Goal: Task Accomplishment & Management: Complete application form

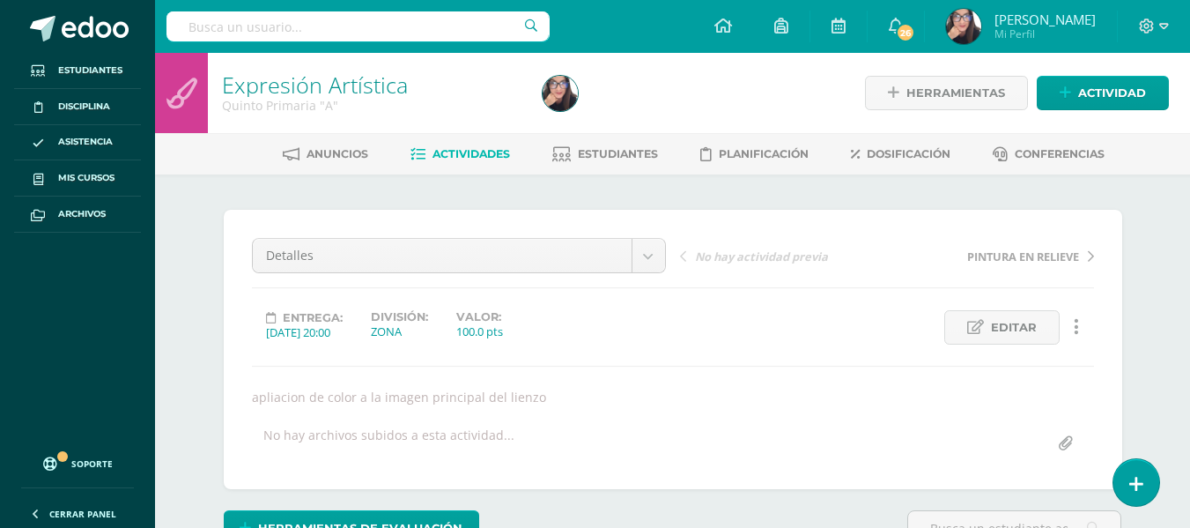
click at [1137, 85] on span "Actividad" at bounding box center [1112, 93] width 68 height 33
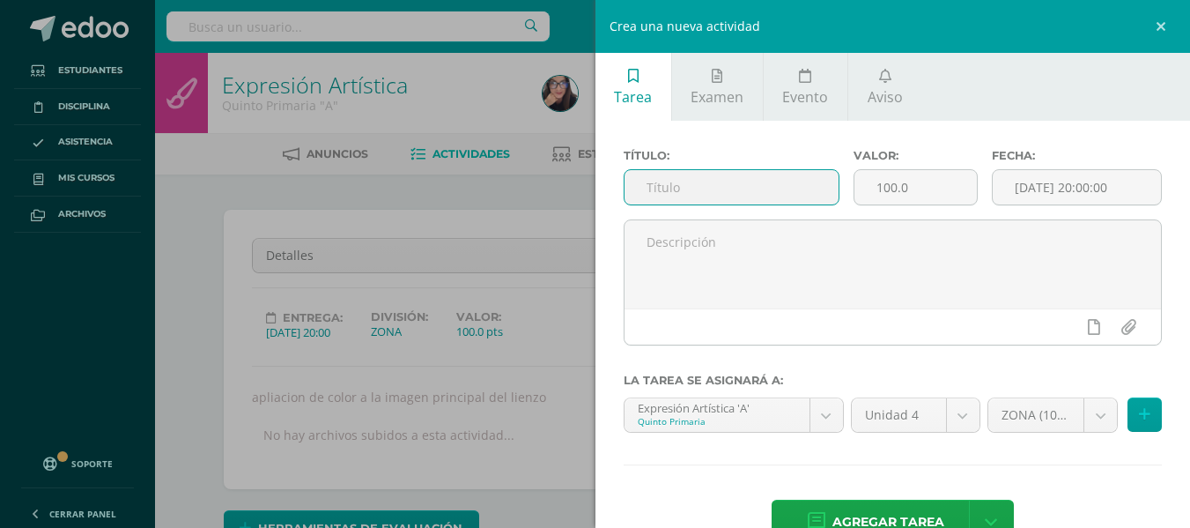
click at [678, 189] on input "text" at bounding box center [732, 187] width 214 height 34
click at [711, 92] on span "Examen" at bounding box center [717, 96] width 53 height 19
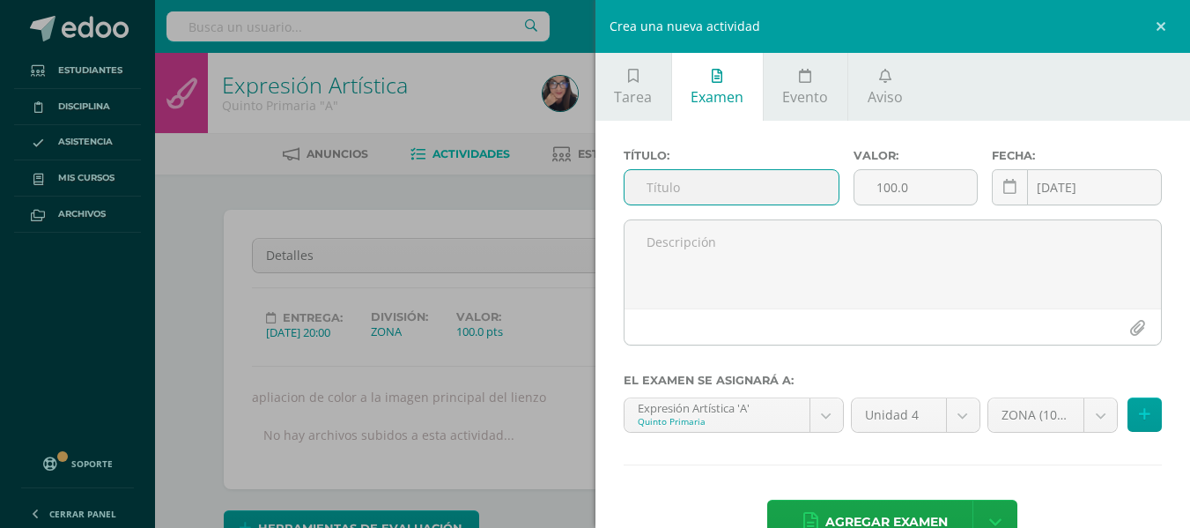
scroll to position [48, 0]
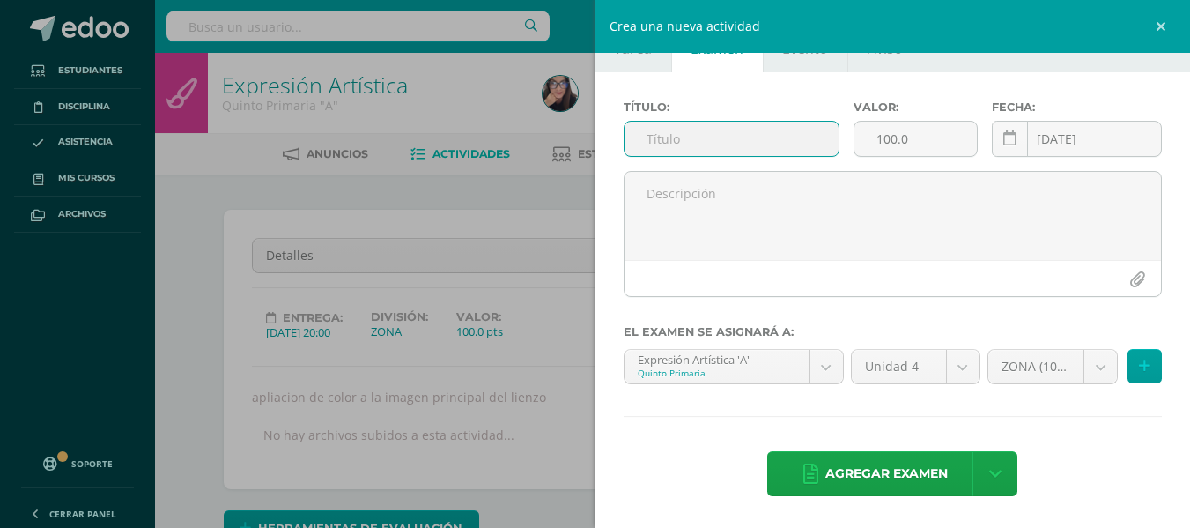
click at [657, 145] on input "text" at bounding box center [732, 139] width 214 height 34
type input "e"
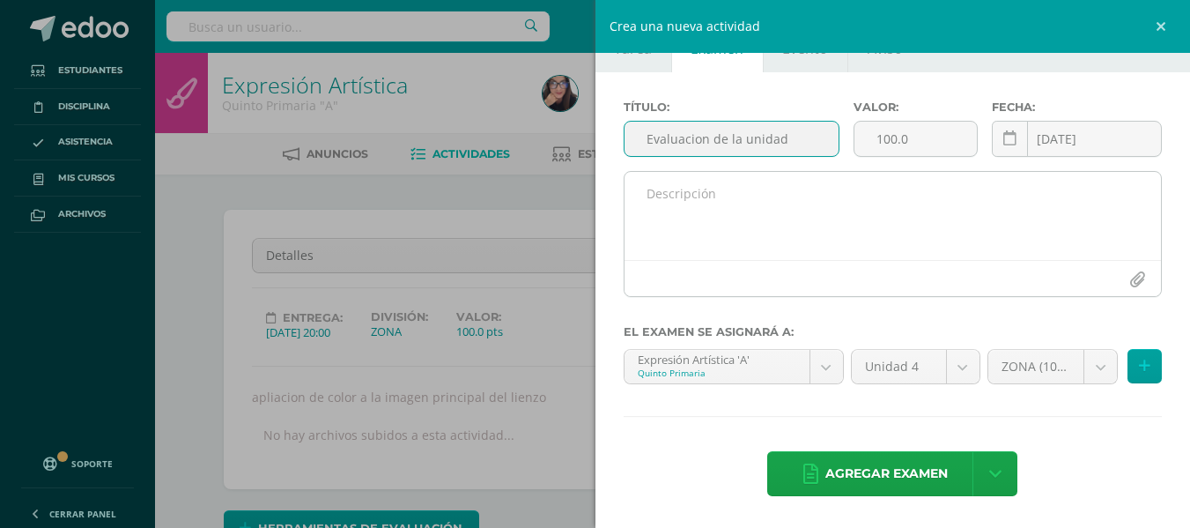
type input "Evaluacion de la unidad"
click at [715, 215] on textarea at bounding box center [893, 216] width 537 height 88
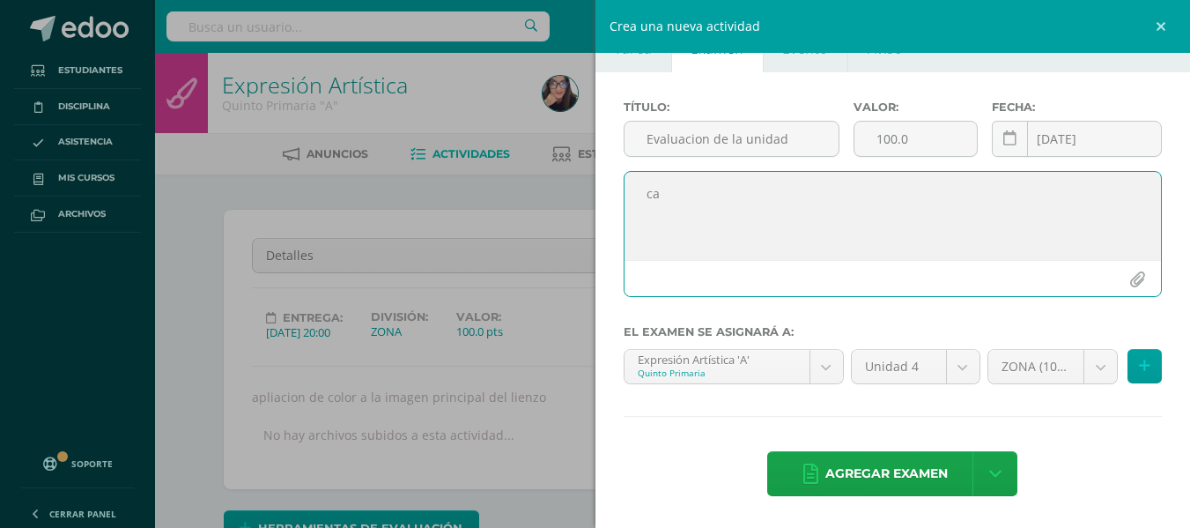
type textarea "c"
type textarea "Calificacion"
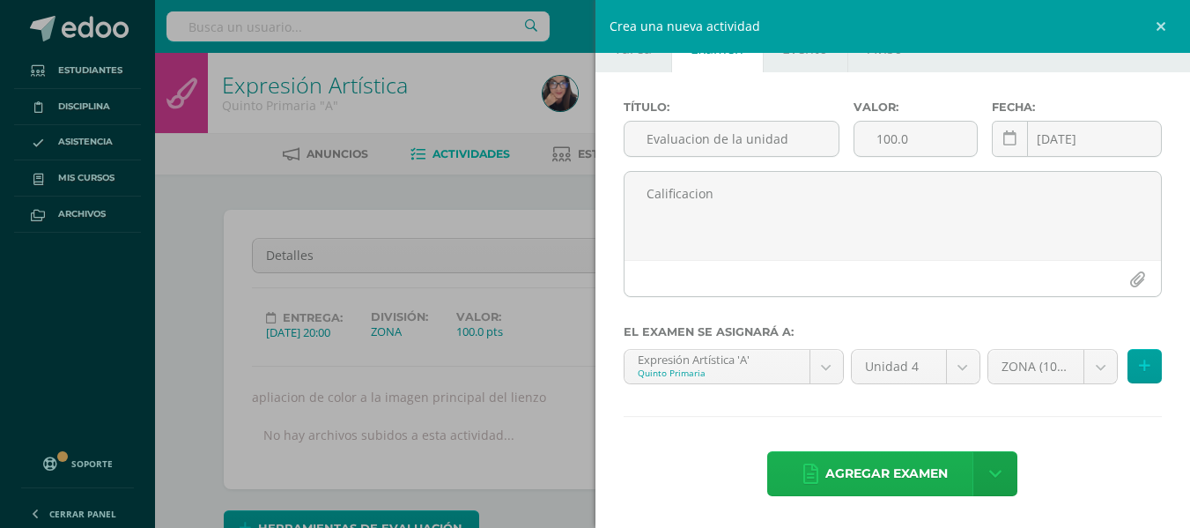
click at [869, 471] on span "Agregar examen" at bounding box center [887, 473] width 122 height 43
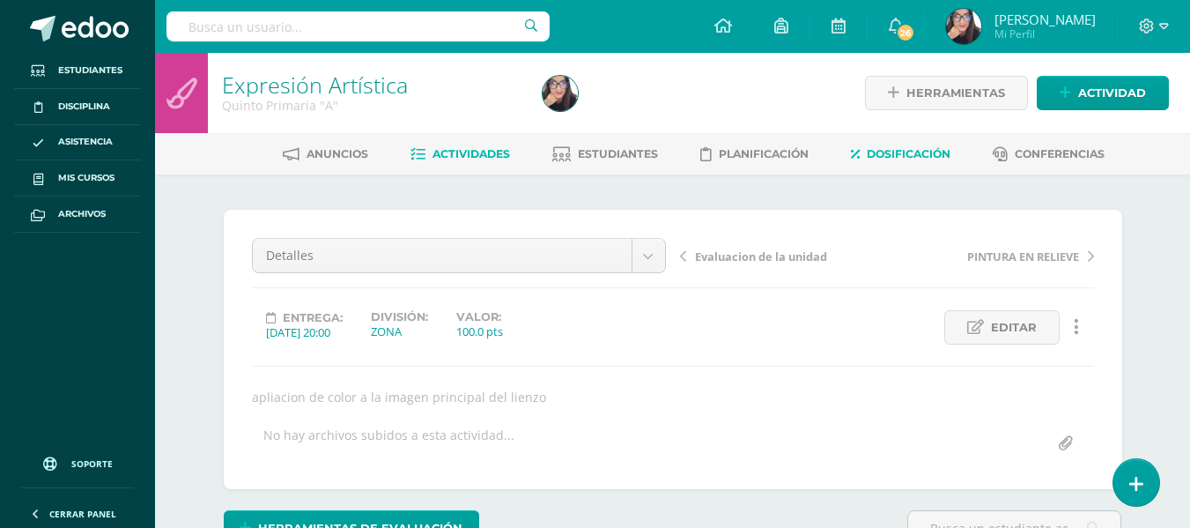
click at [900, 155] on span "Dosificación" at bounding box center [909, 153] width 84 height 13
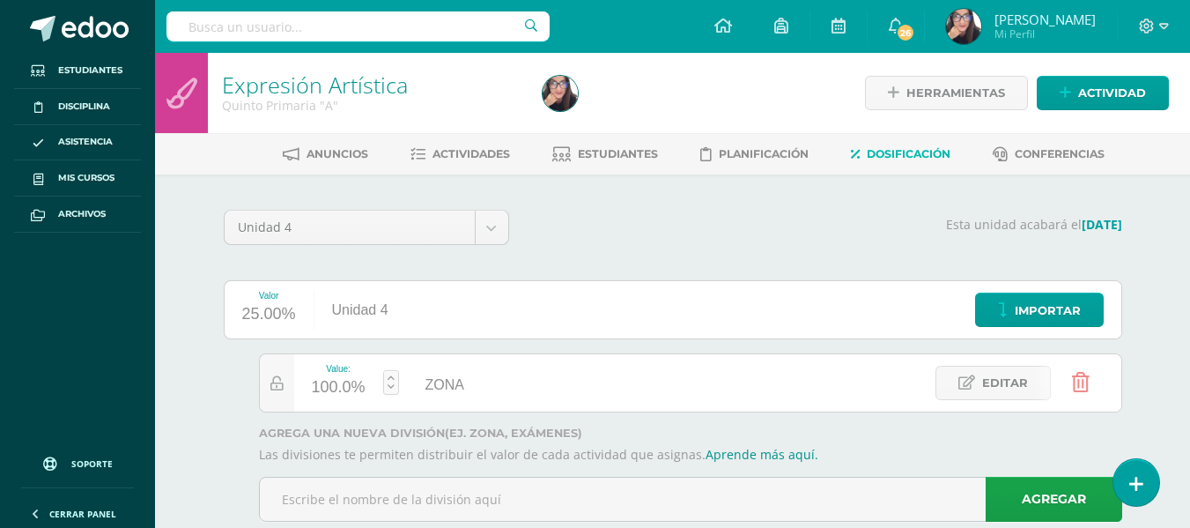
scroll to position [43, 0]
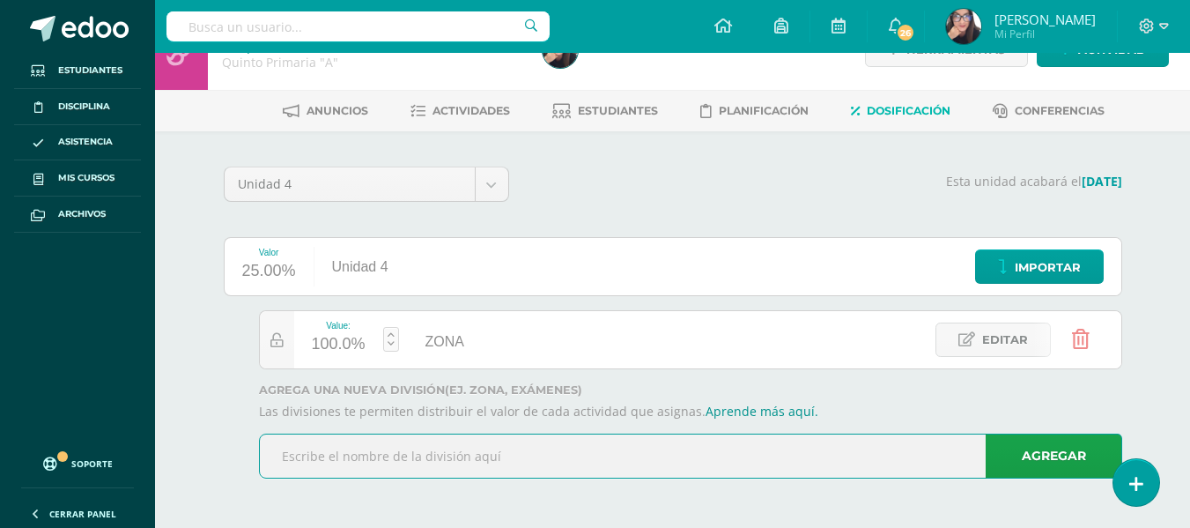
click at [574, 456] on input "text" at bounding box center [691, 455] width 862 height 43
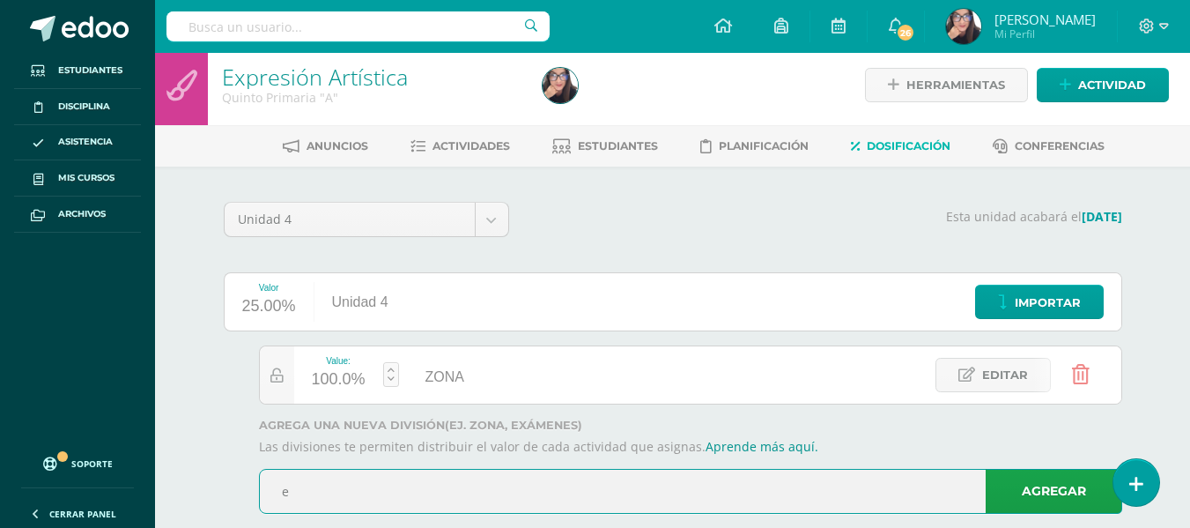
scroll to position [0, 0]
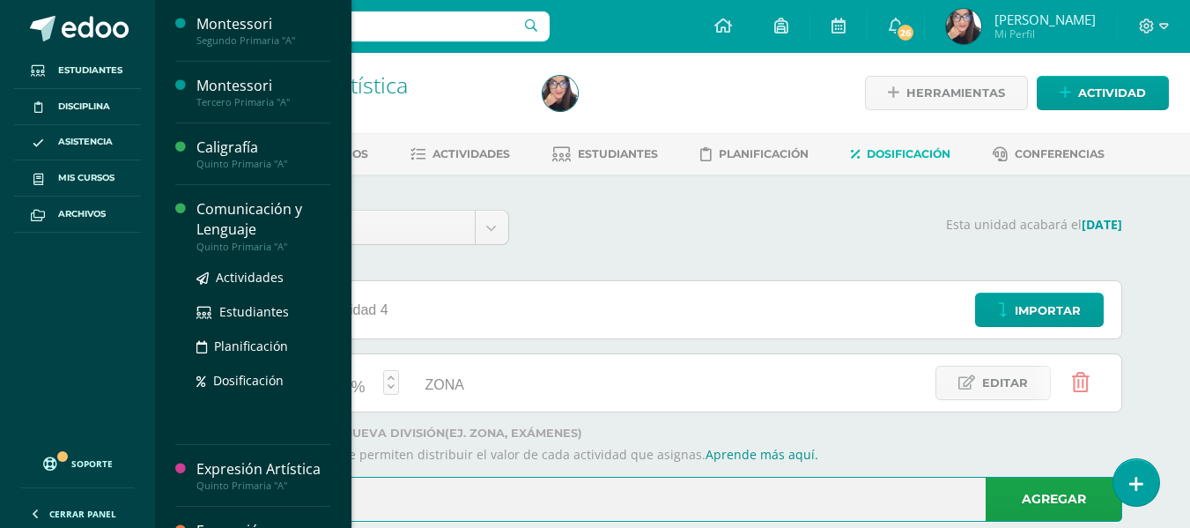
type input "e"
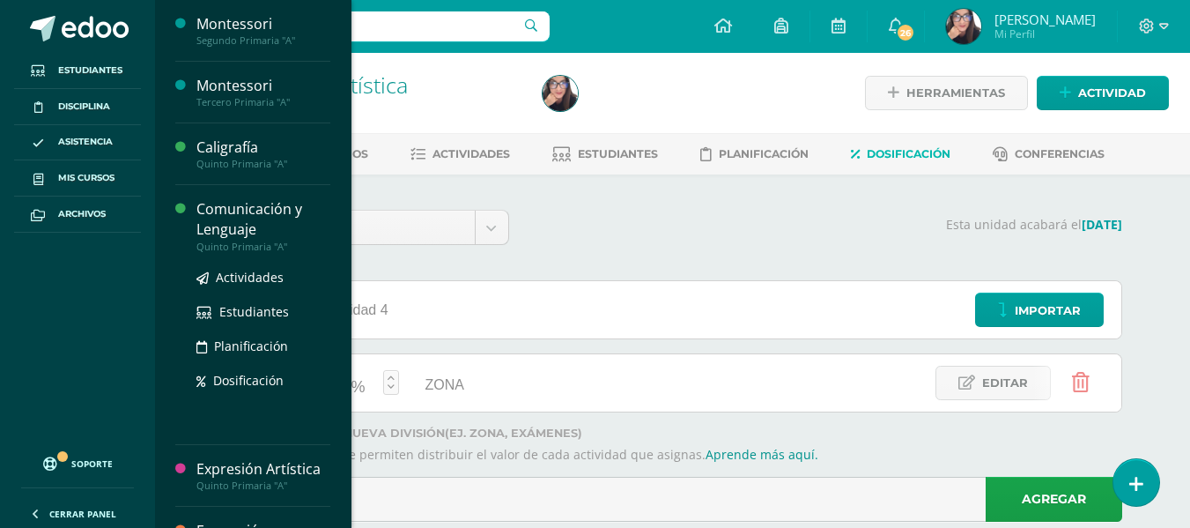
click at [226, 209] on div "Comunicación y Lenguaje" at bounding box center [263, 219] width 134 height 41
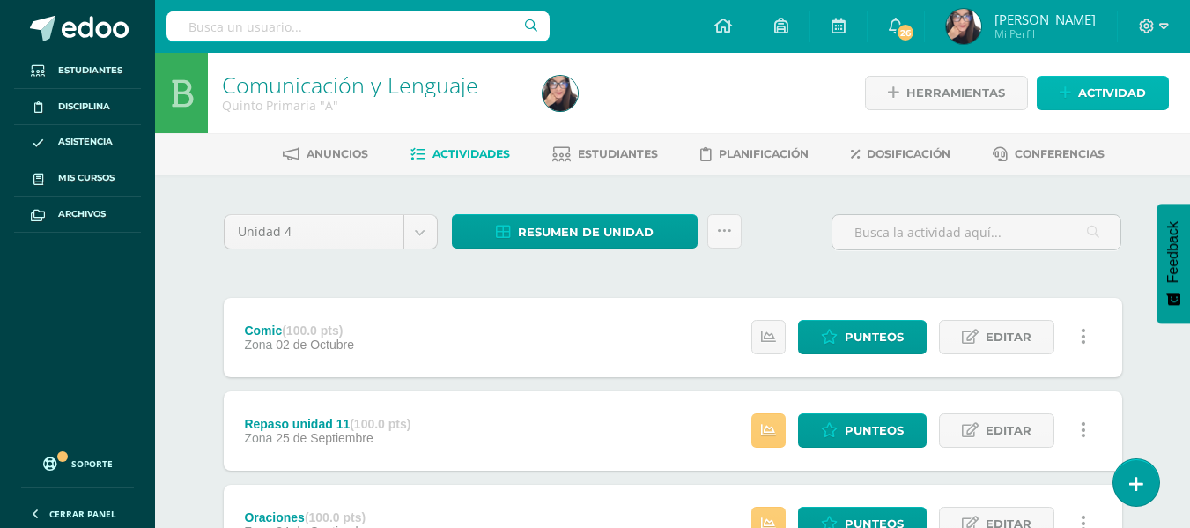
click at [1076, 94] on link "Actividad" at bounding box center [1103, 93] width 132 height 34
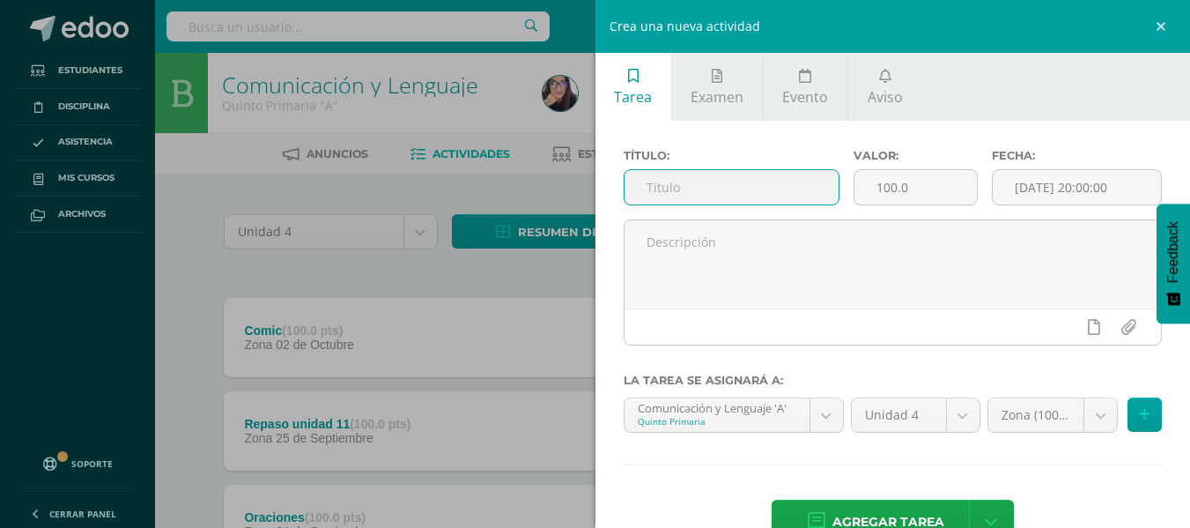
click at [742, 196] on input "text" at bounding box center [732, 187] width 214 height 34
click at [724, 72] on link "Examen" at bounding box center [717, 87] width 91 height 68
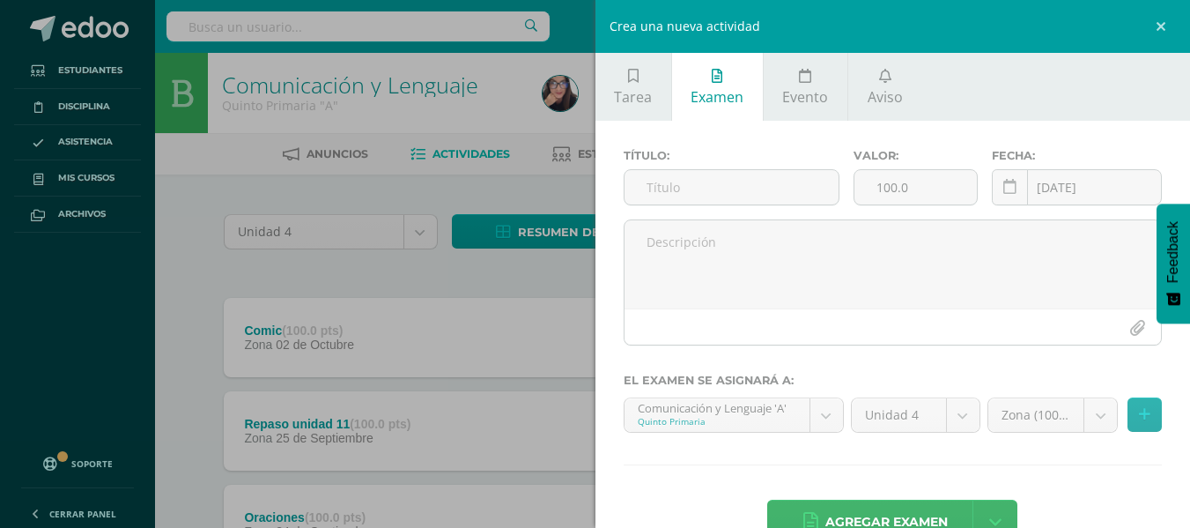
scroll to position [48, 0]
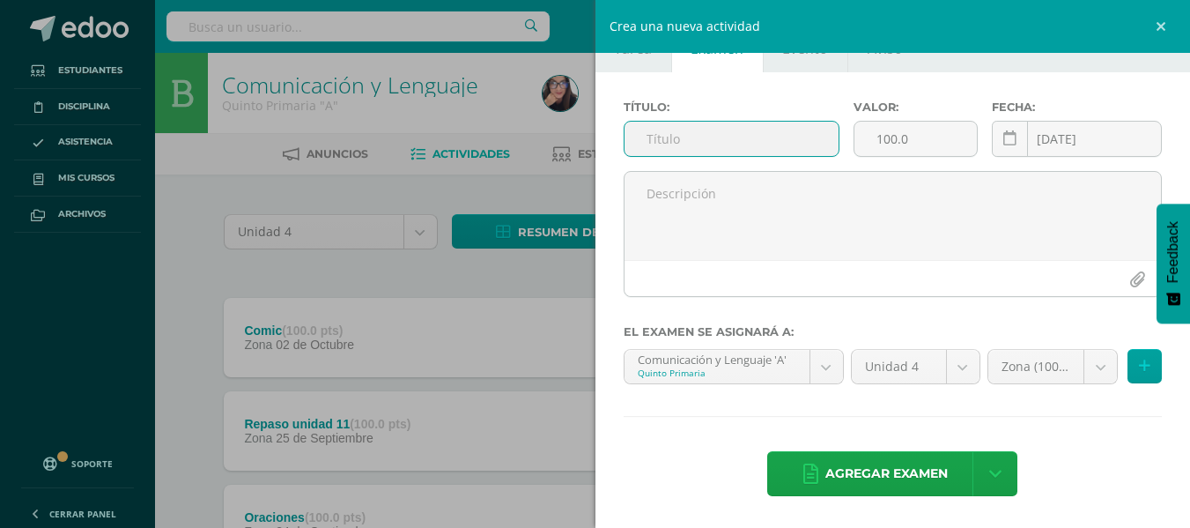
click at [670, 140] on input "text" at bounding box center [732, 139] width 214 height 34
type input "e"
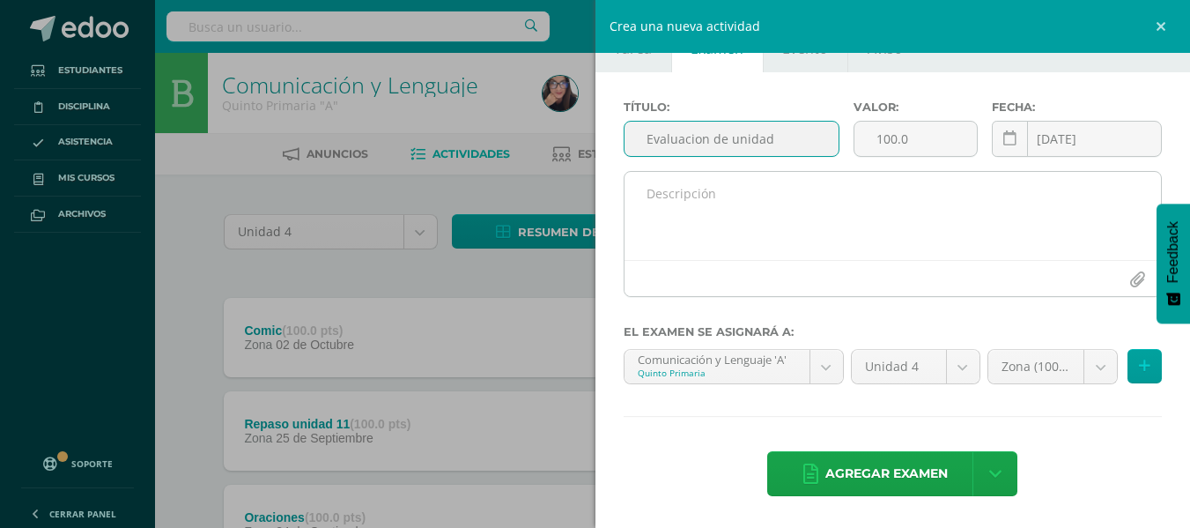
type input "Evaluacion de unidad"
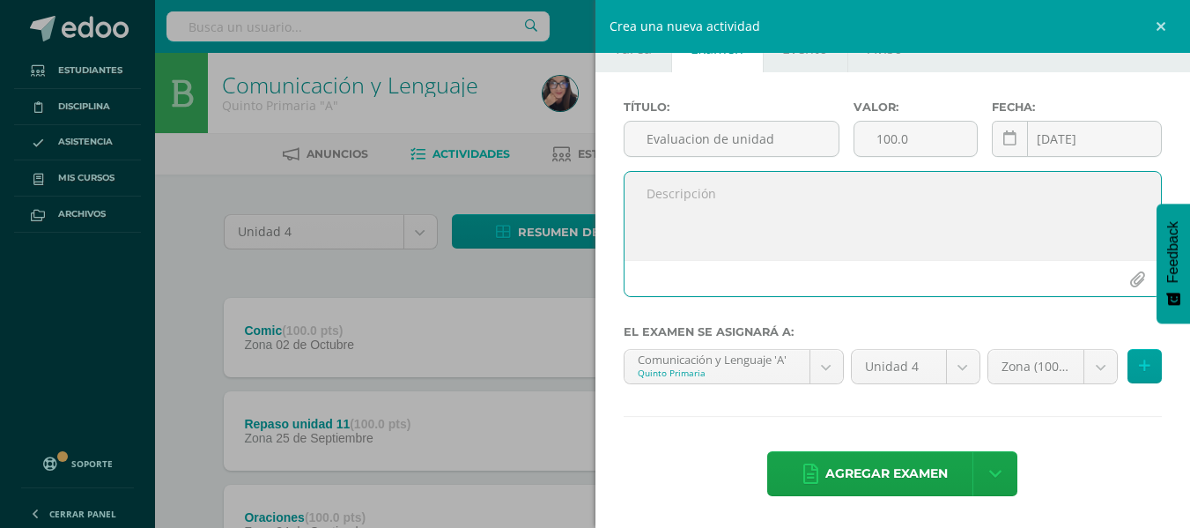
click at [711, 226] on textarea at bounding box center [893, 216] width 537 height 88
type textarea "calificacion"
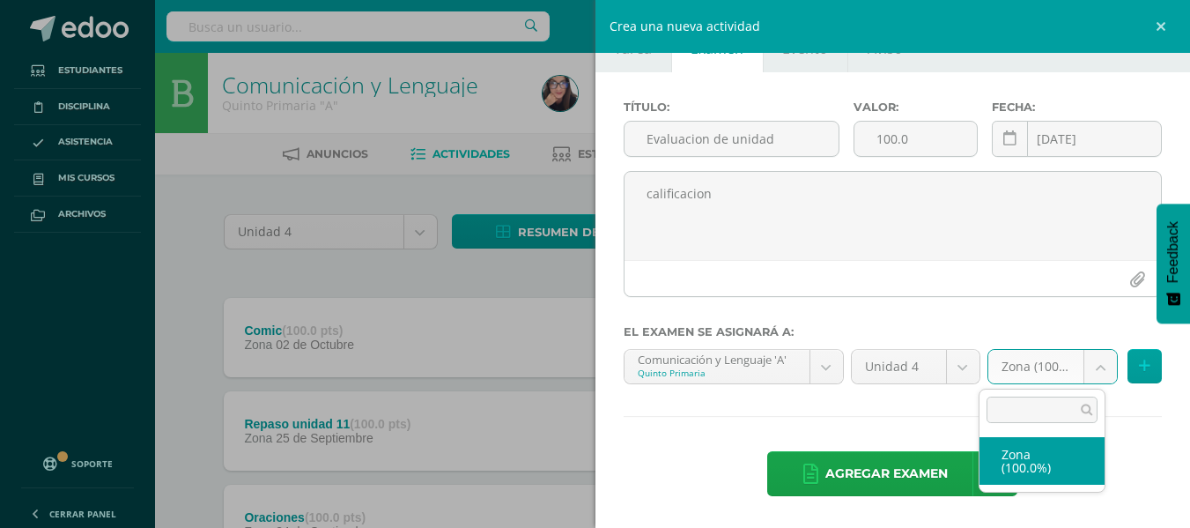
click at [1093, 363] on body "Estudiantes Disciplina Asistencia Mis cursos Archivos Soporte Ayuda Reportar un…" at bounding box center [595, 527] width 1190 height 1055
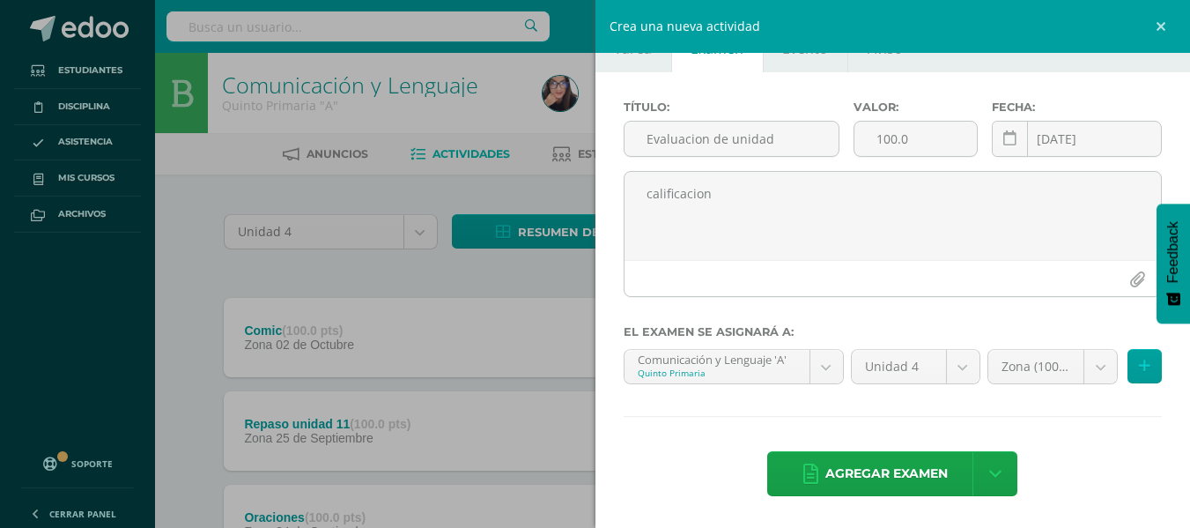
click at [1161, 28] on body "Estudiantes Disciplina Asistencia Mis cursos Archivos Soporte Ayuda Reportar un…" at bounding box center [595, 527] width 1190 height 1055
click at [1161, 28] on link at bounding box center [1163, 26] width 53 height 53
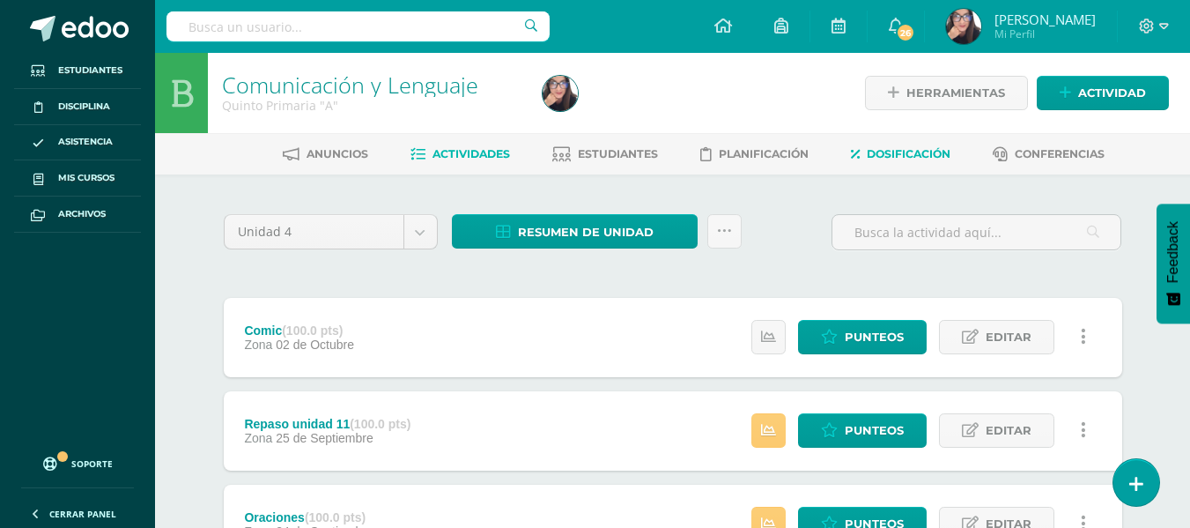
click at [927, 151] on span "Dosificación" at bounding box center [909, 153] width 84 height 13
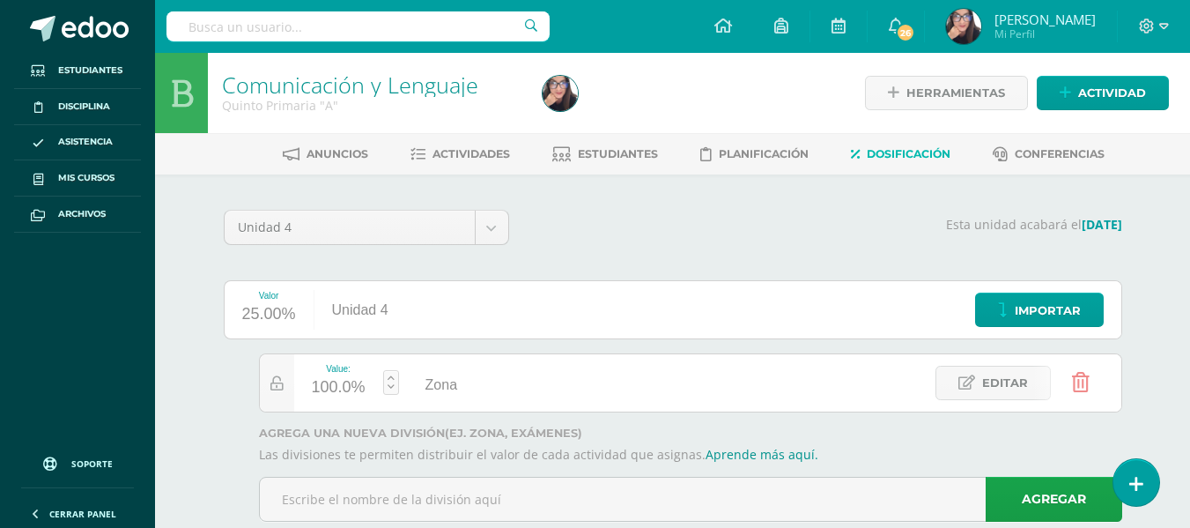
scroll to position [43, 0]
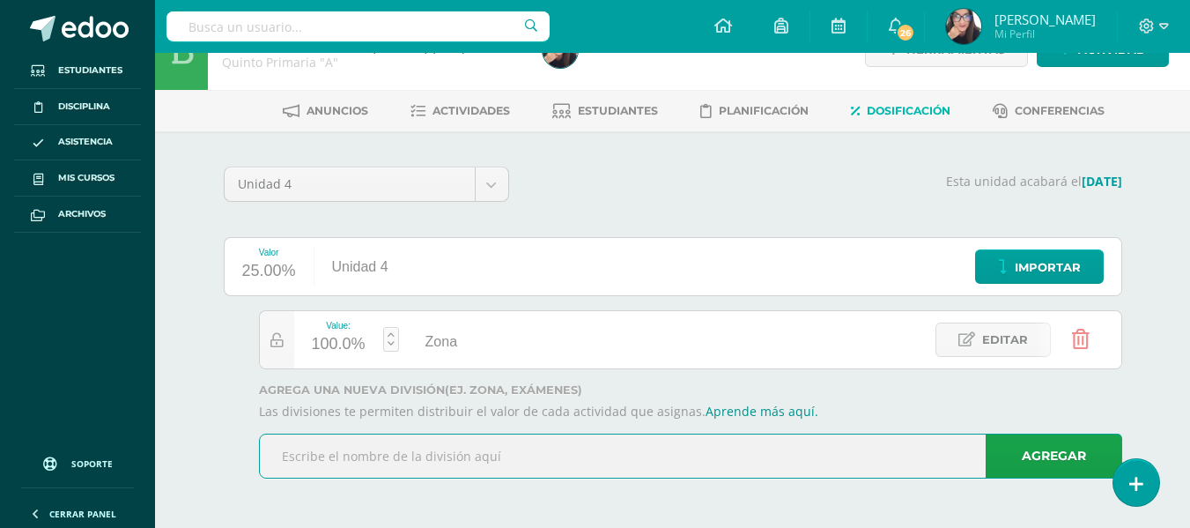
click at [459, 459] on input "text" at bounding box center [691, 455] width 862 height 43
type input "e"
type input "Examen"
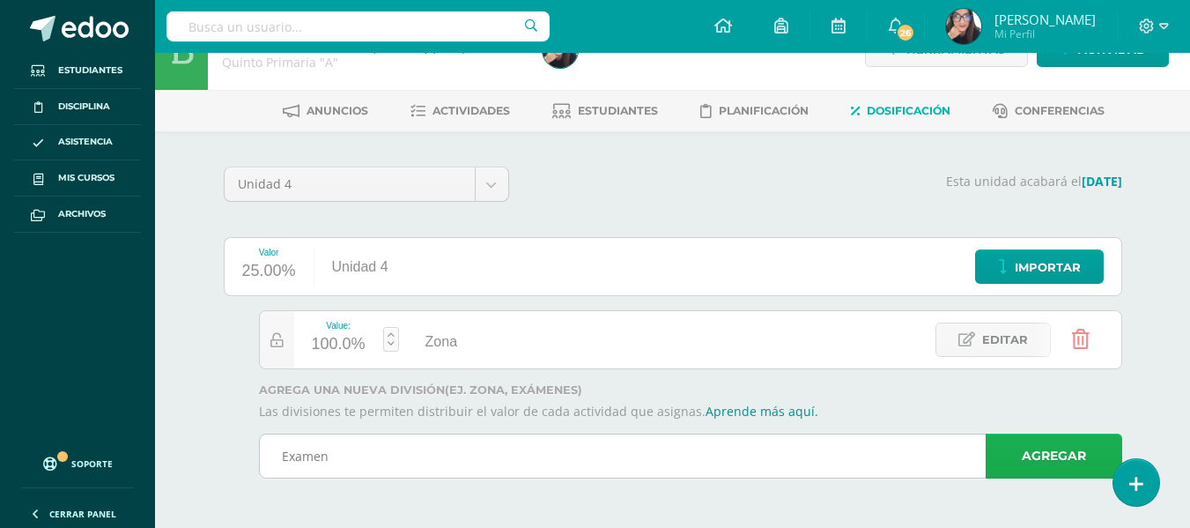
click at [1058, 462] on link "Agregar" at bounding box center [1054, 455] width 137 height 45
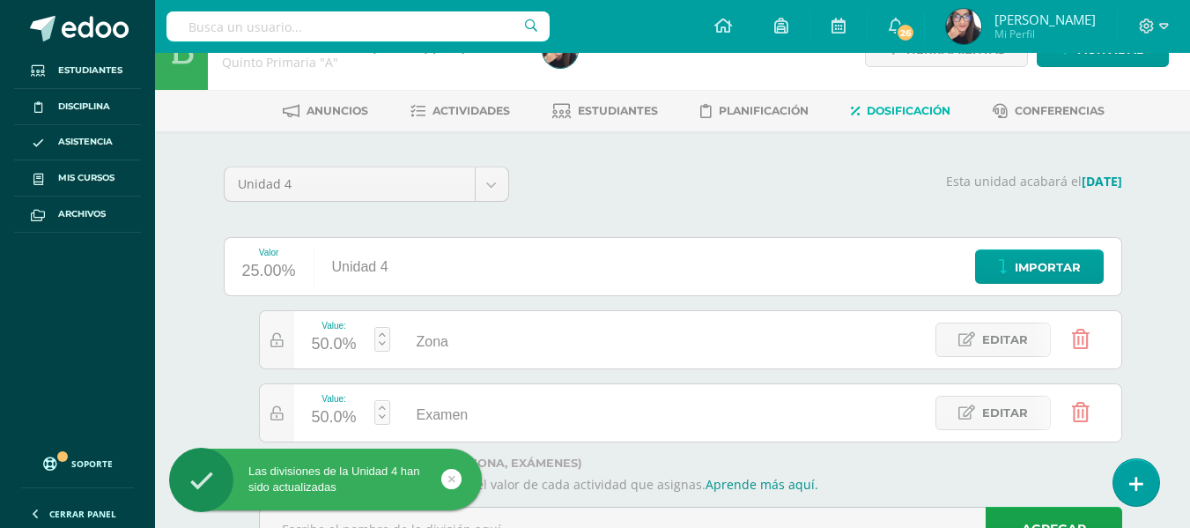
click at [382, 406] on link at bounding box center [382, 412] width 16 height 25
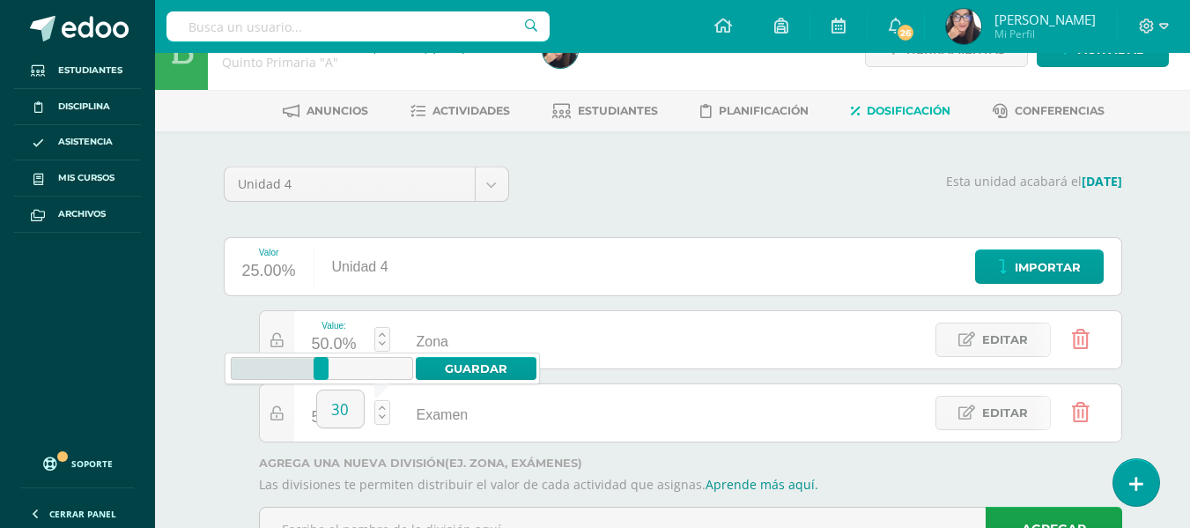
type input "30"
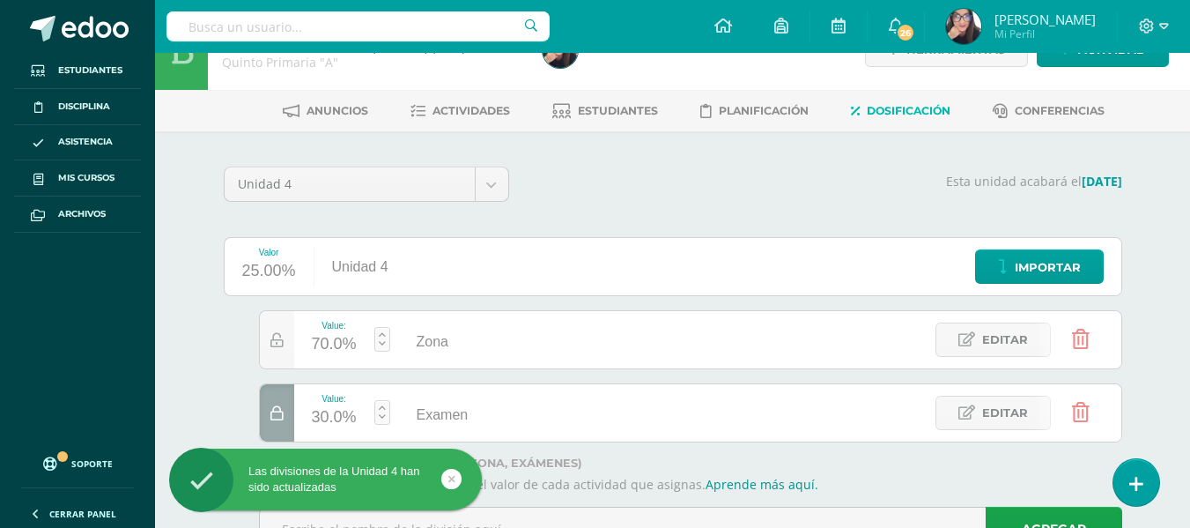
scroll to position [0, 0]
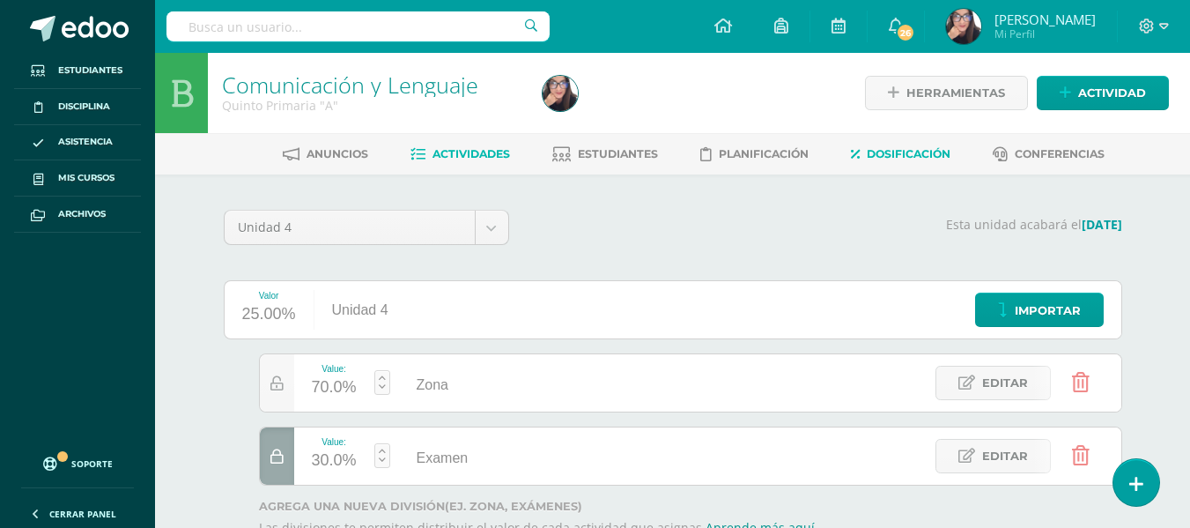
click at [477, 160] on span "Actividades" at bounding box center [472, 153] width 78 height 13
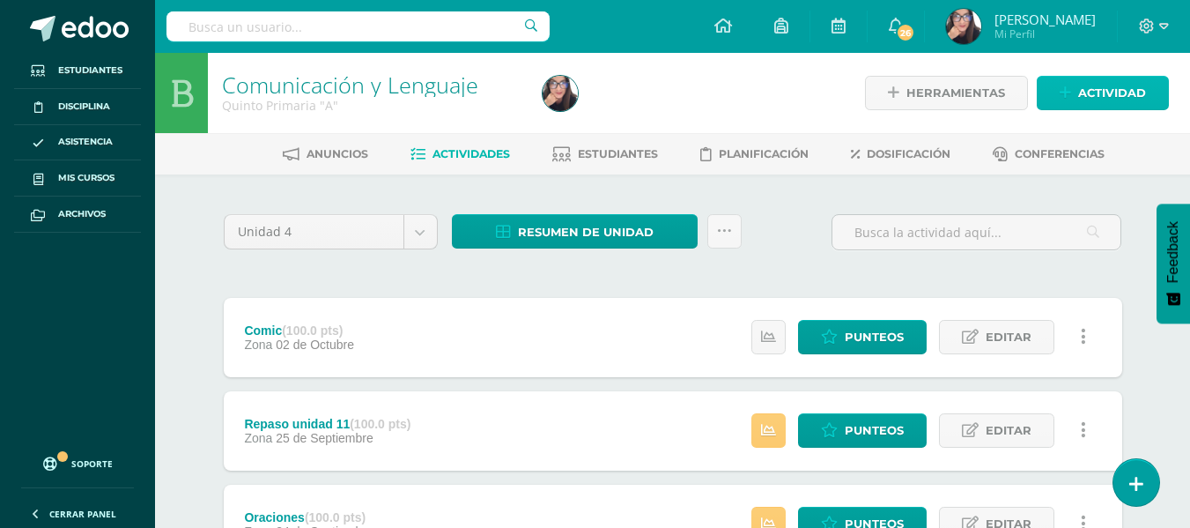
click at [1083, 90] on span "Actividad" at bounding box center [1112, 93] width 68 height 33
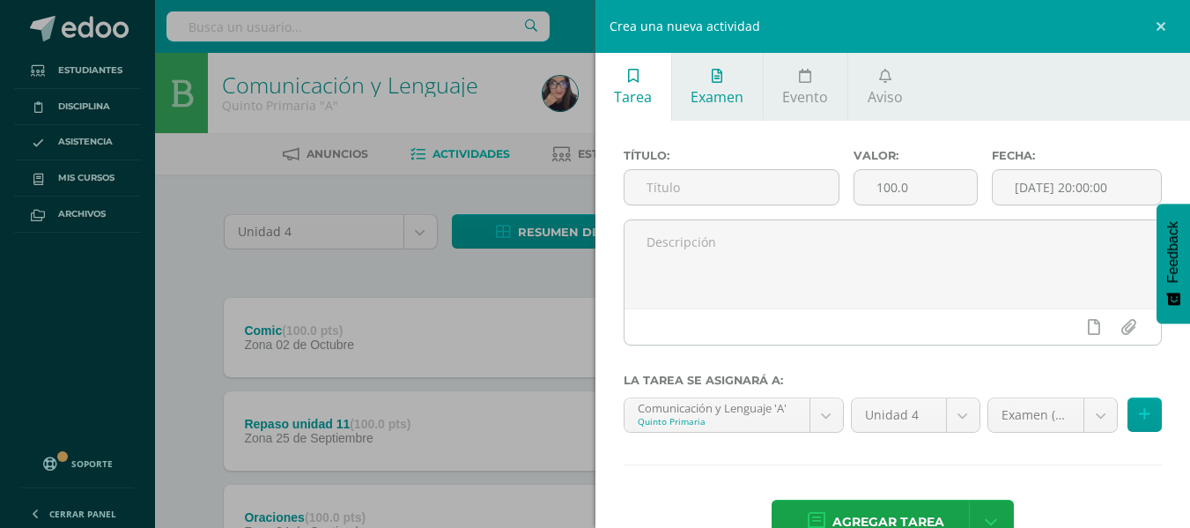
click at [722, 85] on link "Examen" at bounding box center [717, 87] width 91 height 68
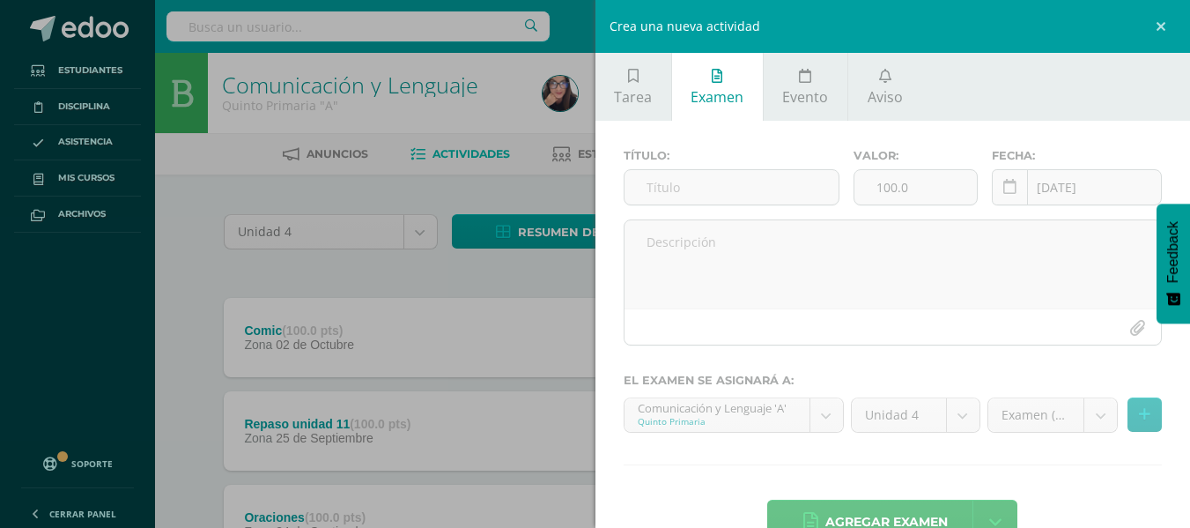
scroll to position [48, 0]
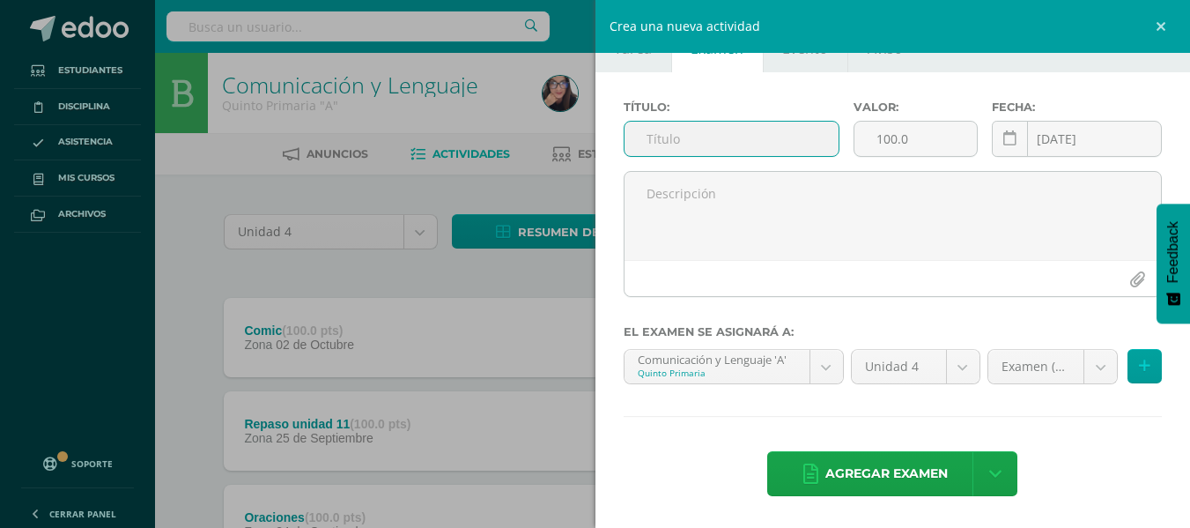
click at [722, 151] on input "text" at bounding box center [732, 139] width 214 height 34
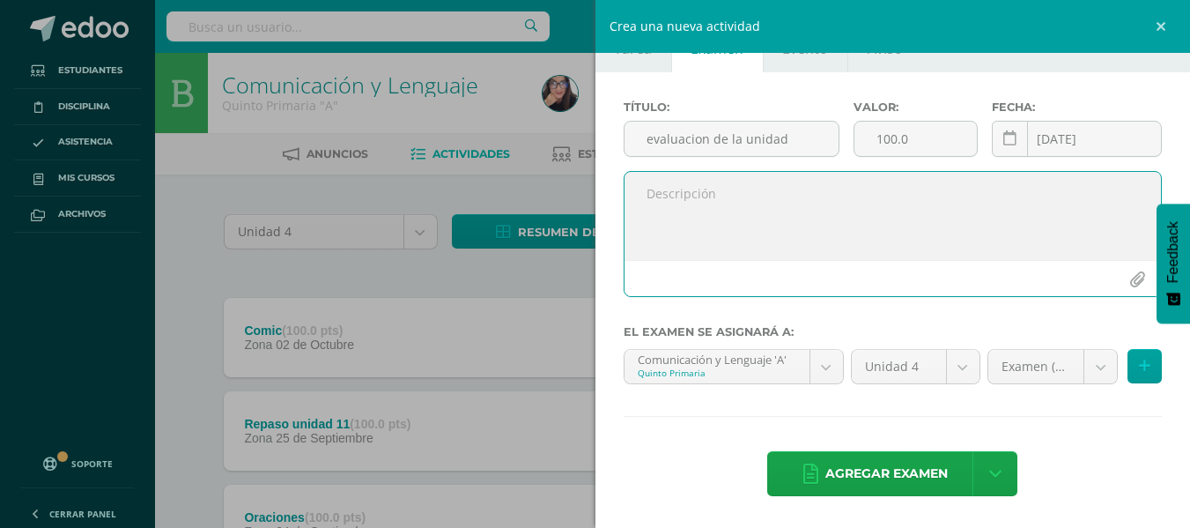
click at [699, 196] on textarea at bounding box center [893, 216] width 537 height 88
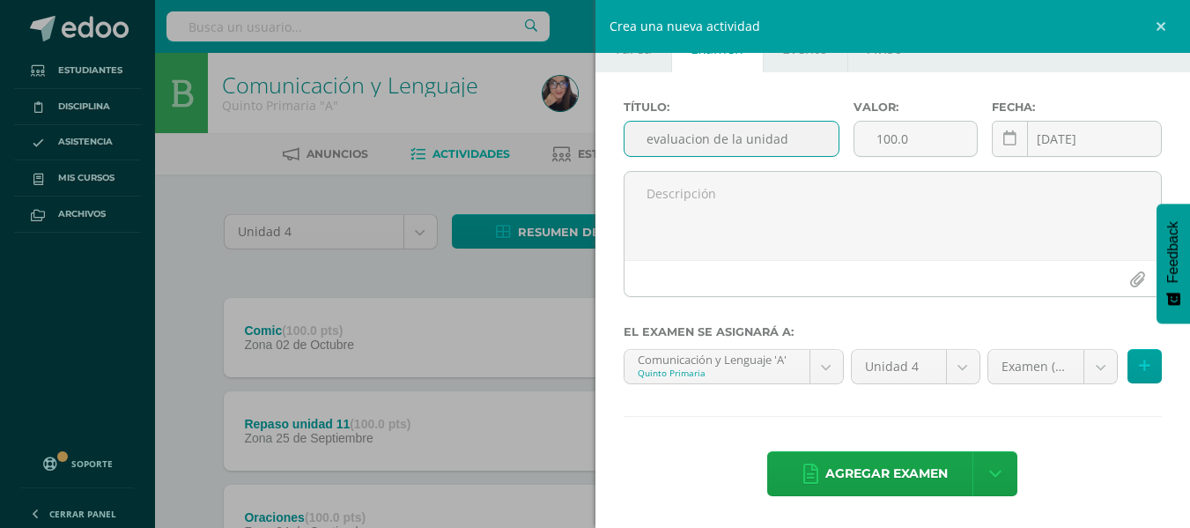
click at [656, 143] on input "evaluacion de la unidad" at bounding box center [732, 139] width 214 height 34
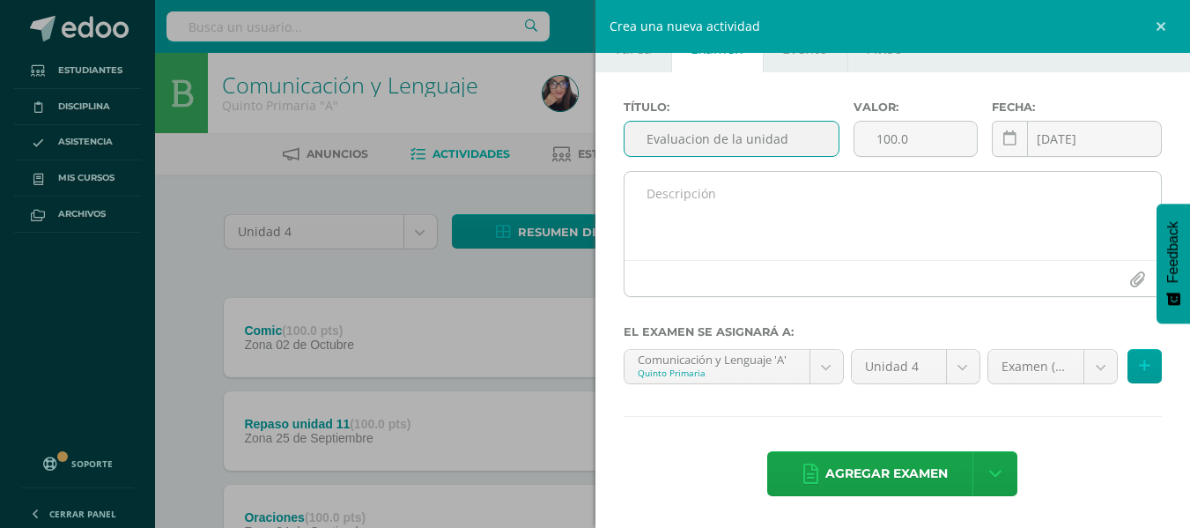
type input "Evaluacion de la unidad"
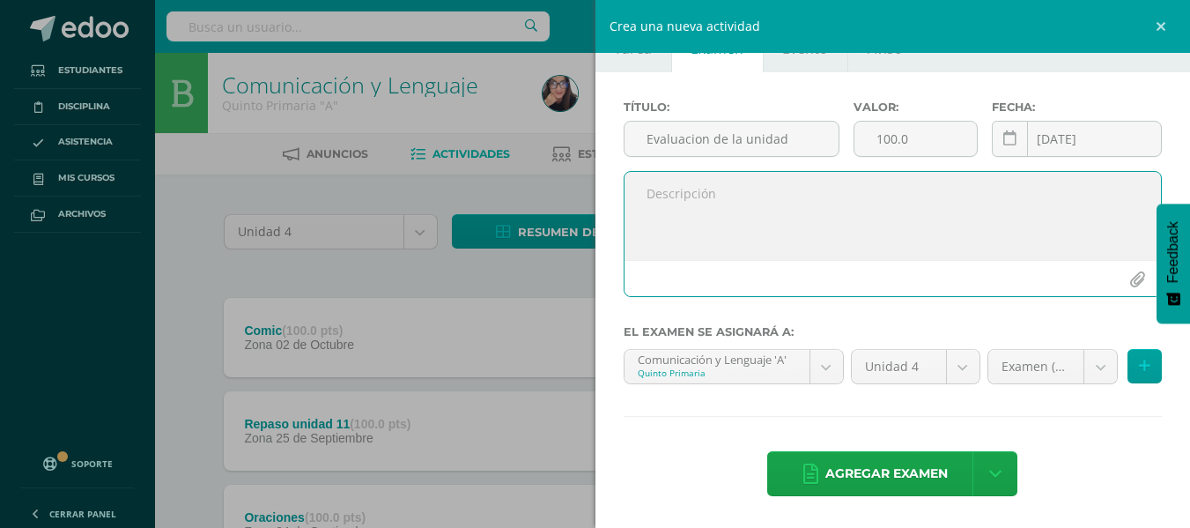
click at [659, 214] on textarea at bounding box center [893, 216] width 537 height 88
type textarea "CALIFICACION"
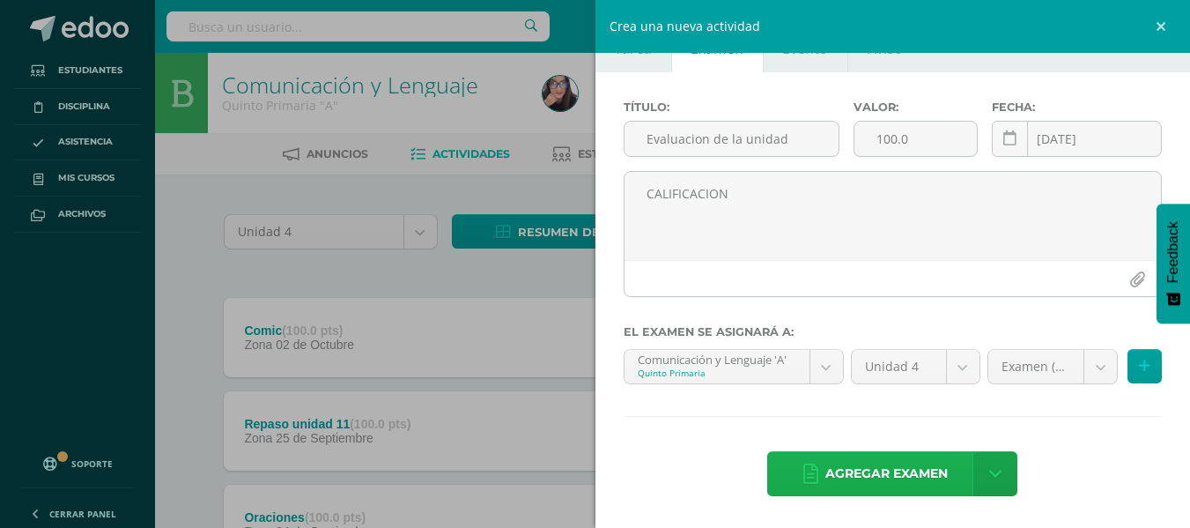
click at [873, 479] on span "Agregar examen" at bounding box center [887, 473] width 122 height 43
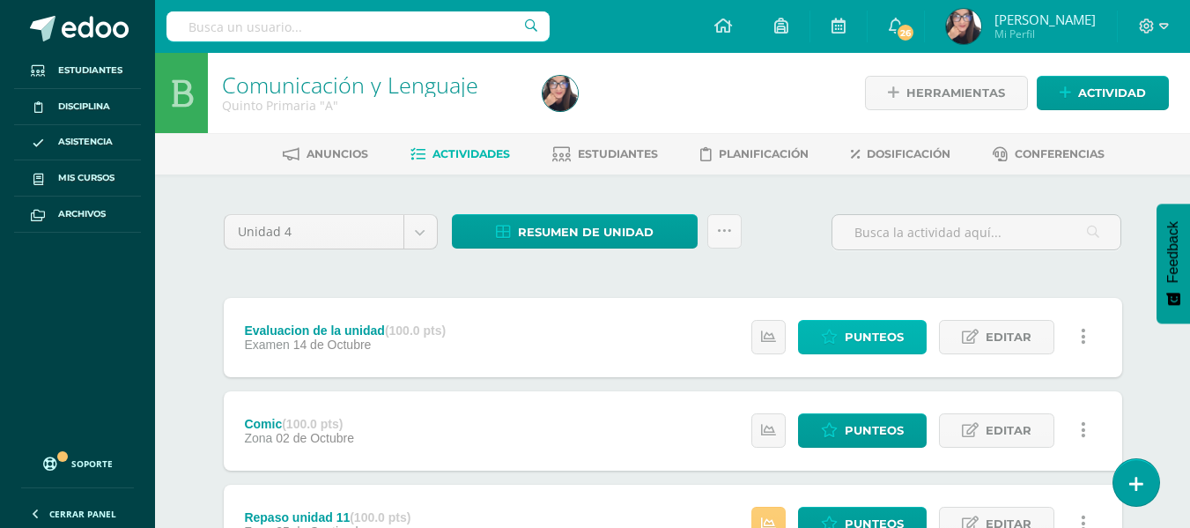
click at [884, 336] on span "Punteos" at bounding box center [874, 337] width 59 height 33
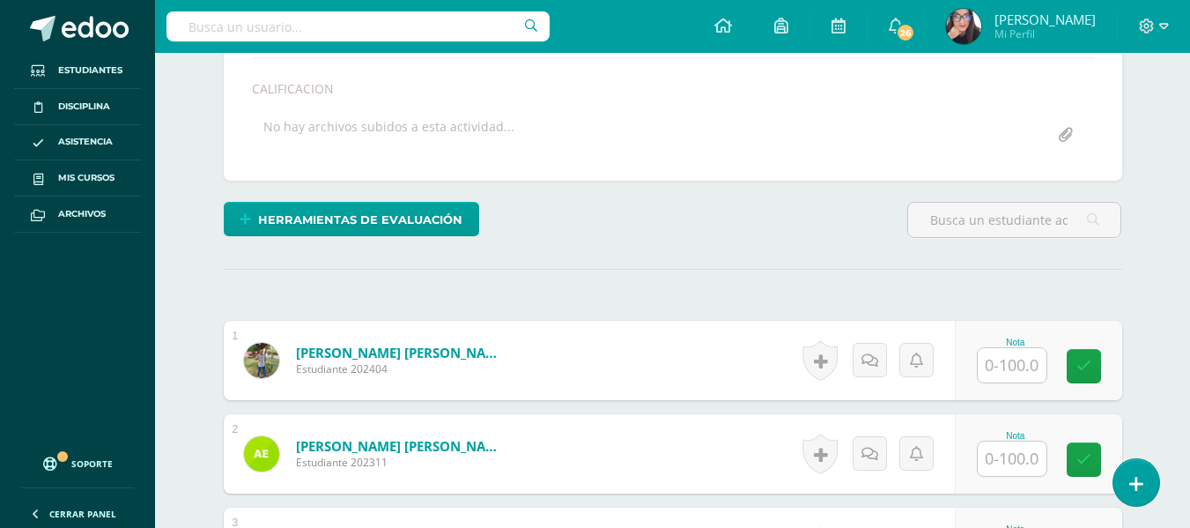
scroll to position [340, 0]
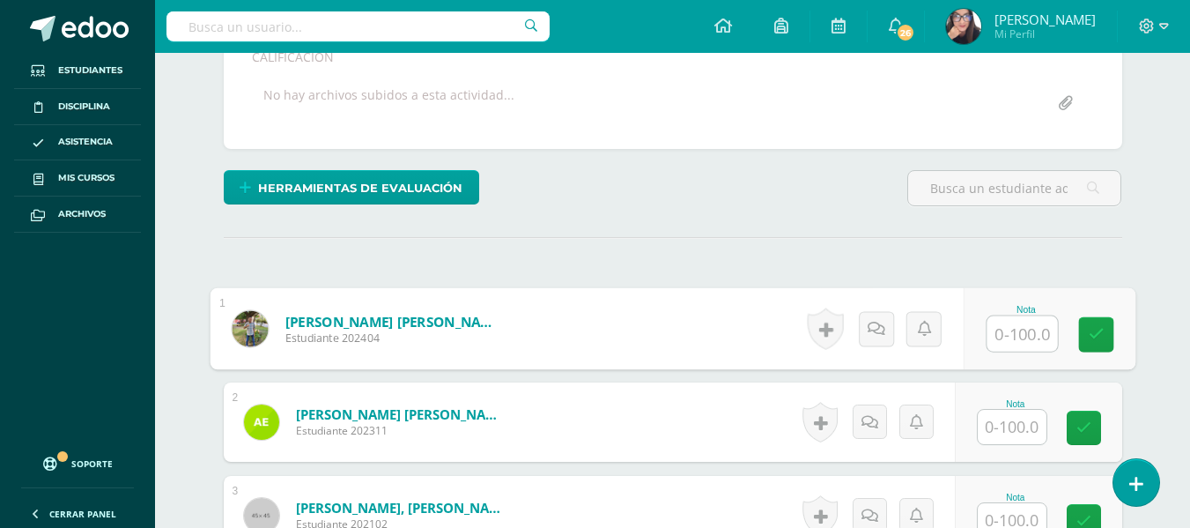
click at [1007, 337] on input "text" at bounding box center [1022, 333] width 70 height 35
click at [1026, 328] on input "text" at bounding box center [1022, 333] width 70 height 35
type input "20"
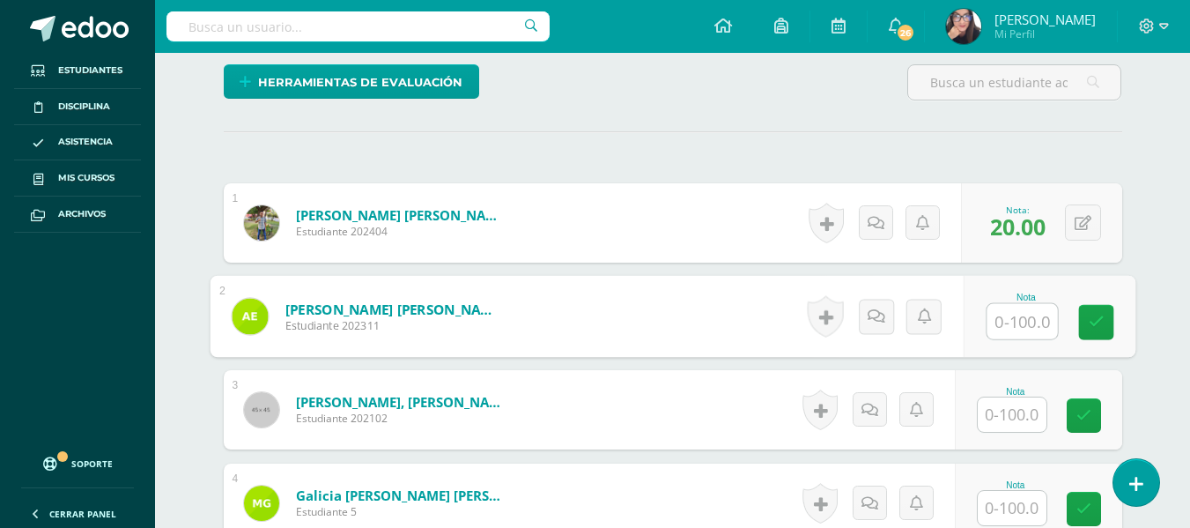
scroll to position [411, 0]
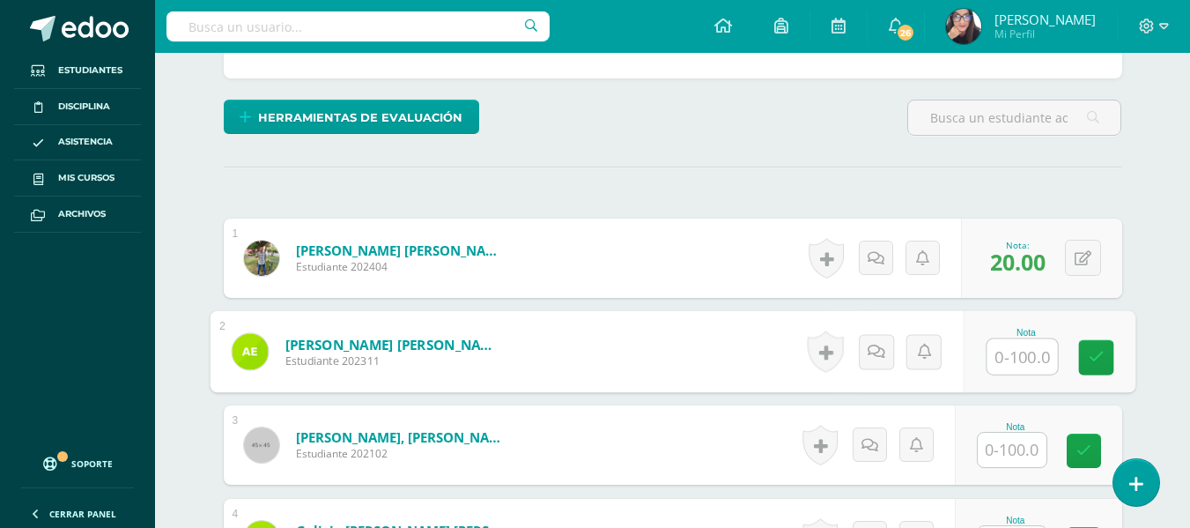
click at [1016, 450] on input "text" at bounding box center [1012, 450] width 69 height 34
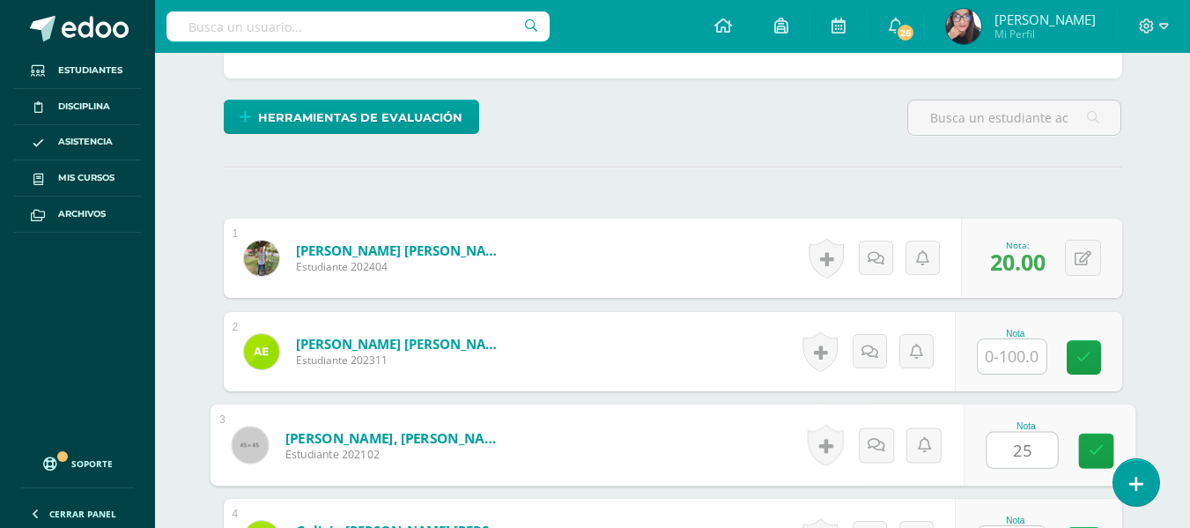
type input "25"
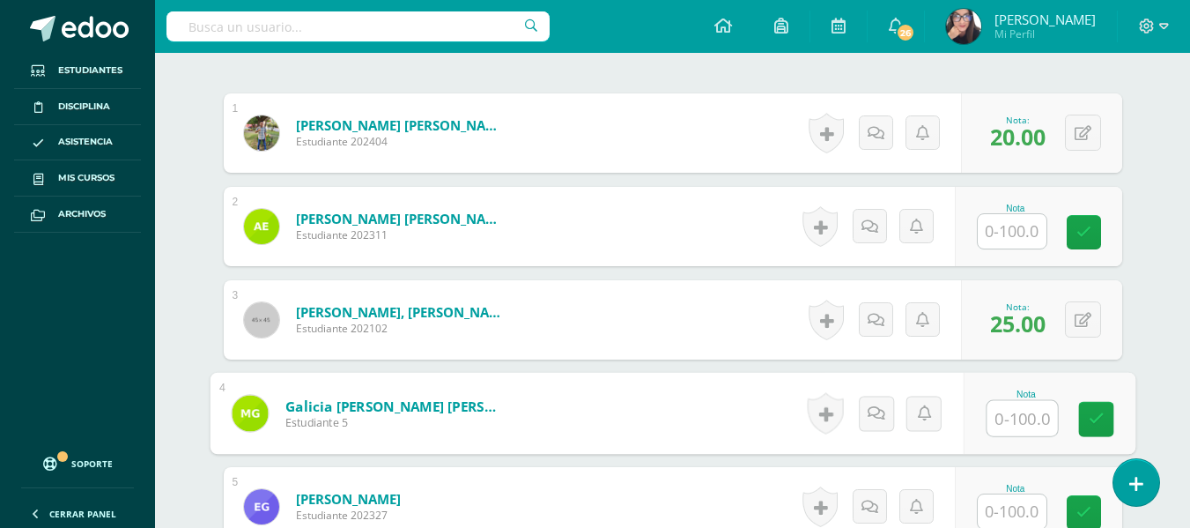
scroll to position [506, 0]
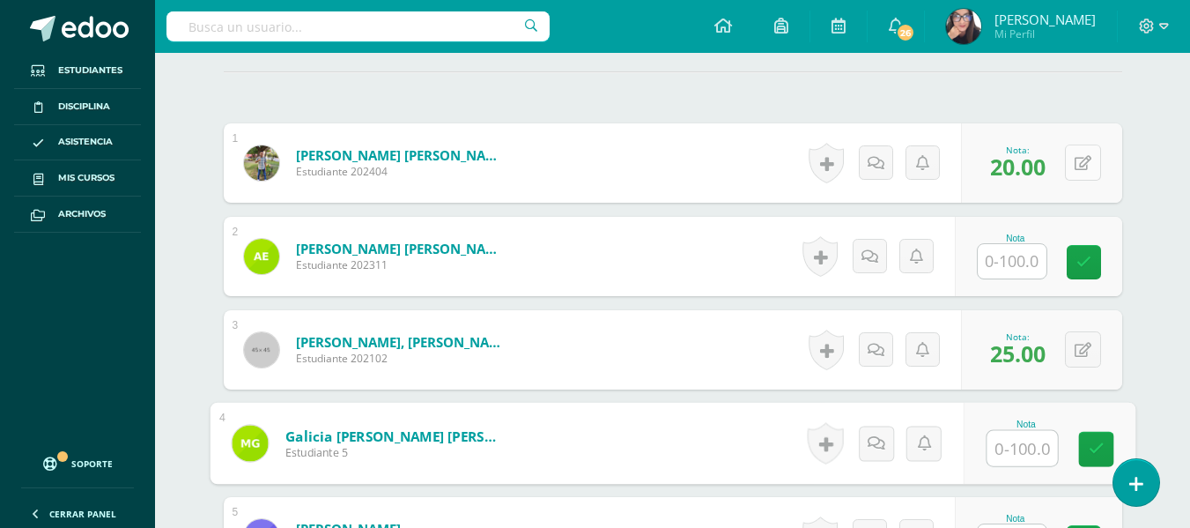
click at [1085, 158] on button at bounding box center [1083, 162] width 36 height 36
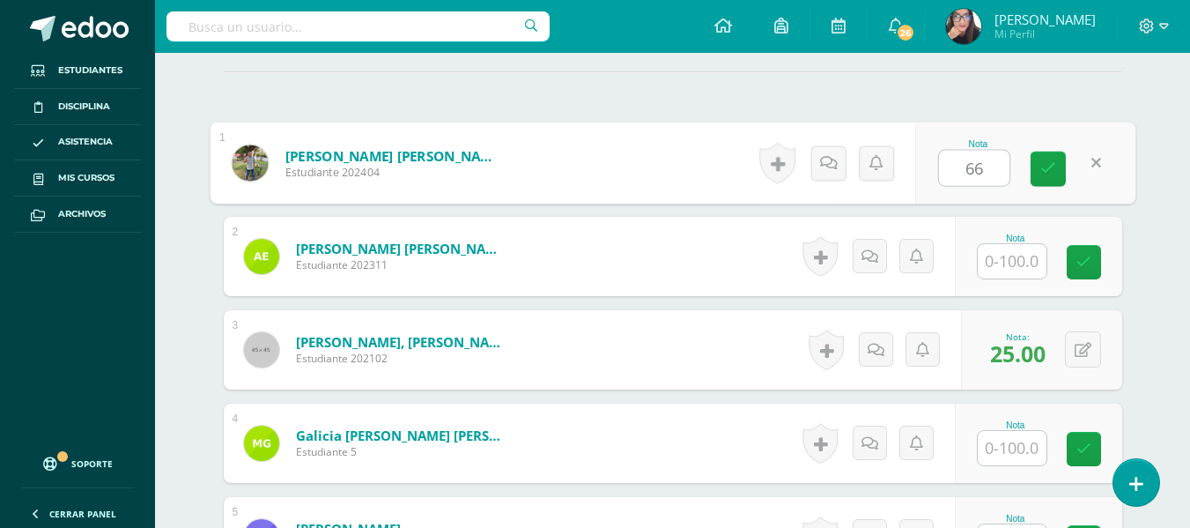
type input "66"
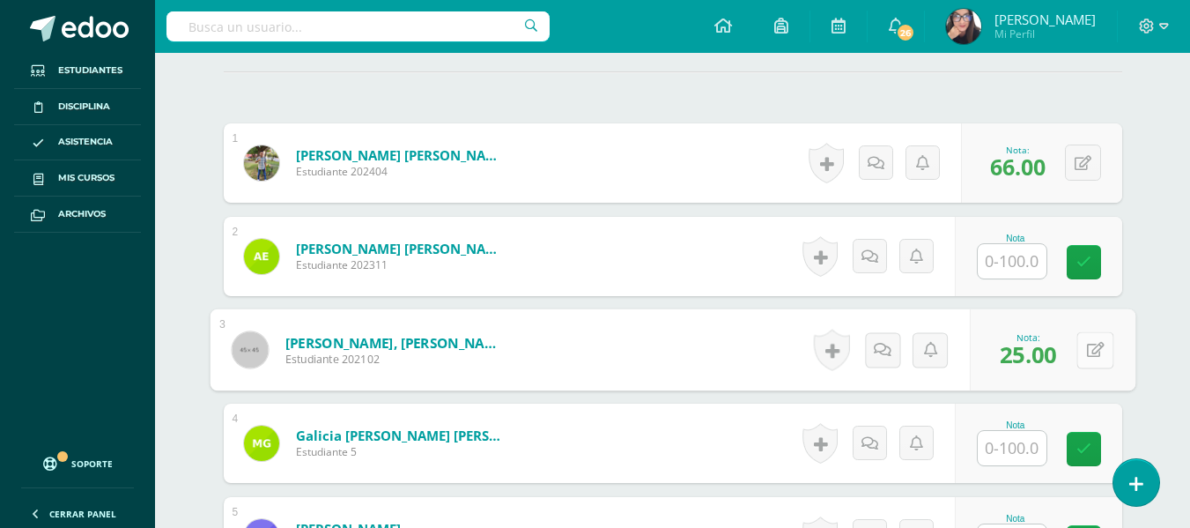
click at [1090, 346] on icon at bounding box center [1095, 349] width 18 height 15
type input "83"
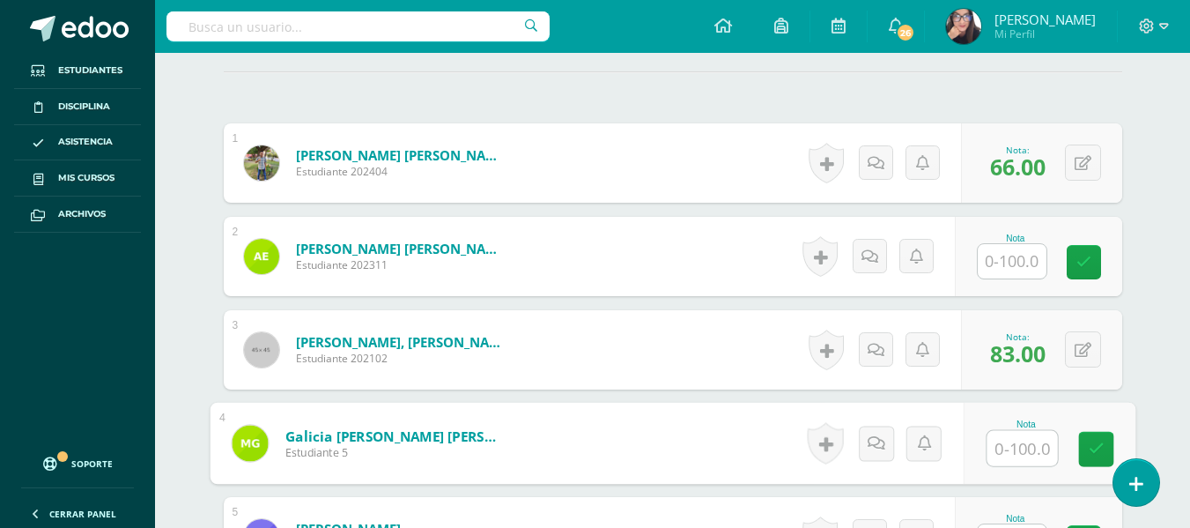
click at [1033, 451] on input "text" at bounding box center [1022, 448] width 70 height 35
type input "83"
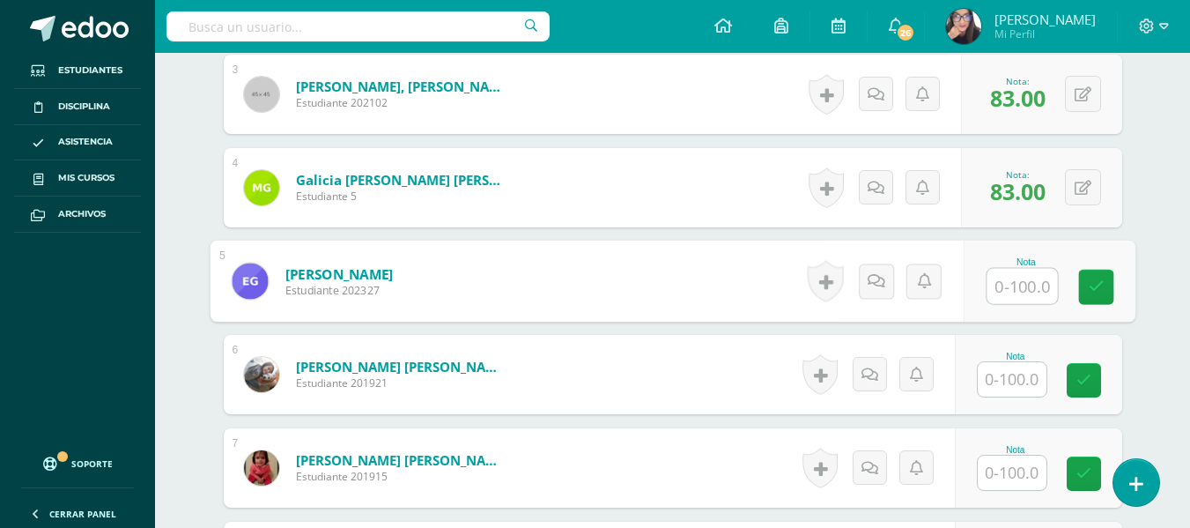
scroll to position [796, 0]
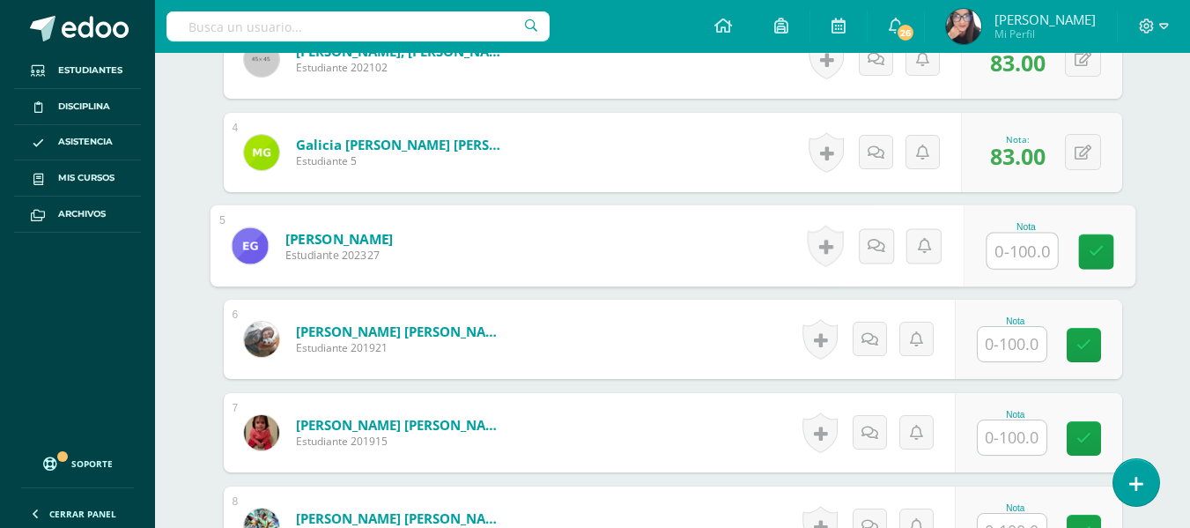
click at [1029, 248] on input "text" at bounding box center [1022, 250] width 70 height 35
type input "73"
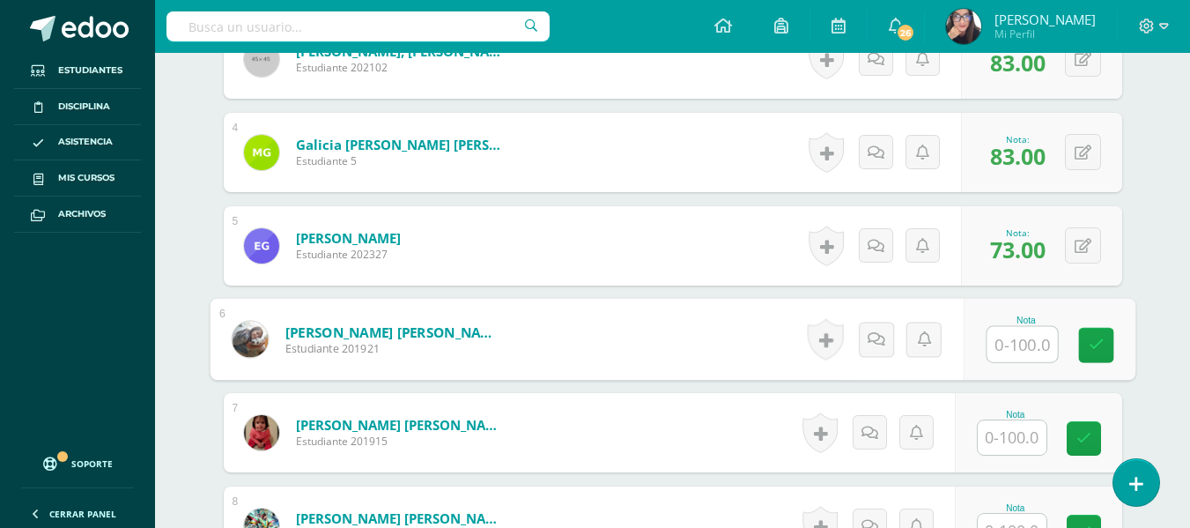
click at [1030, 338] on input "text" at bounding box center [1022, 344] width 70 height 35
type input "86"
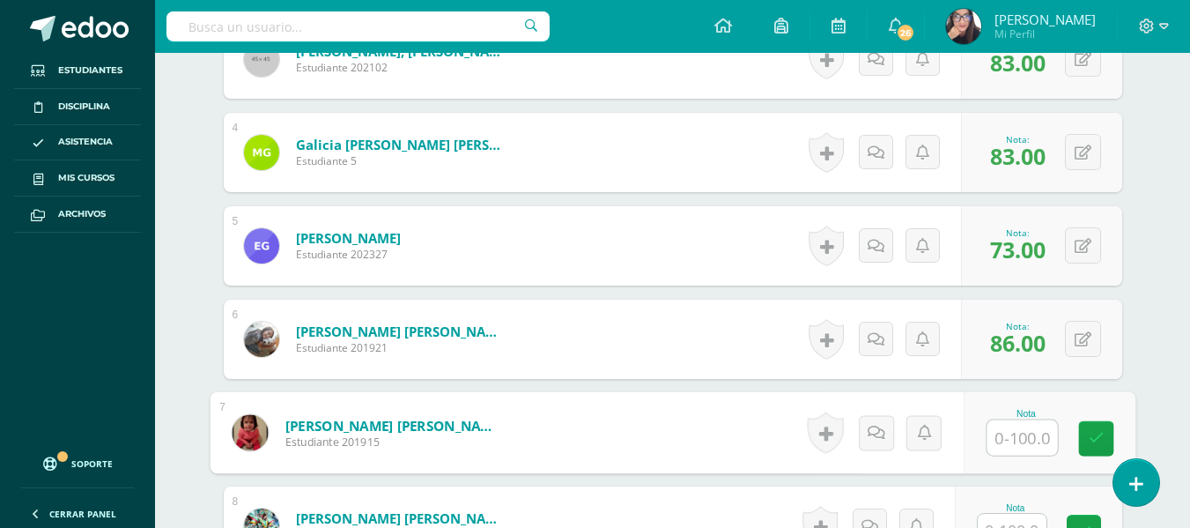
click at [1025, 438] on input "text" at bounding box center [1022, 437] width 70 height 35
type input "3"
type input "86"
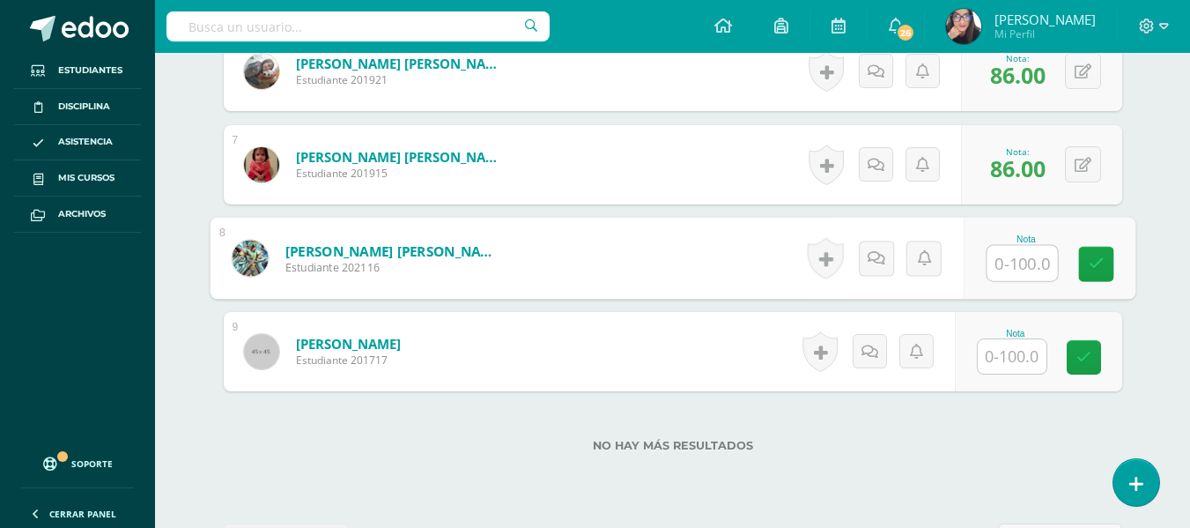
scroll to position [1100, 0]
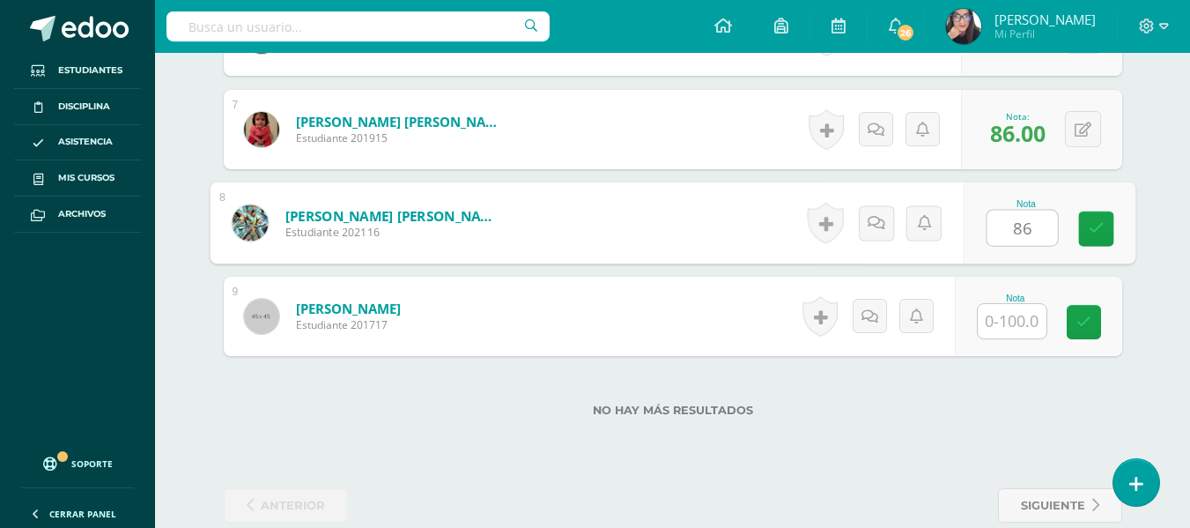
type input "86"
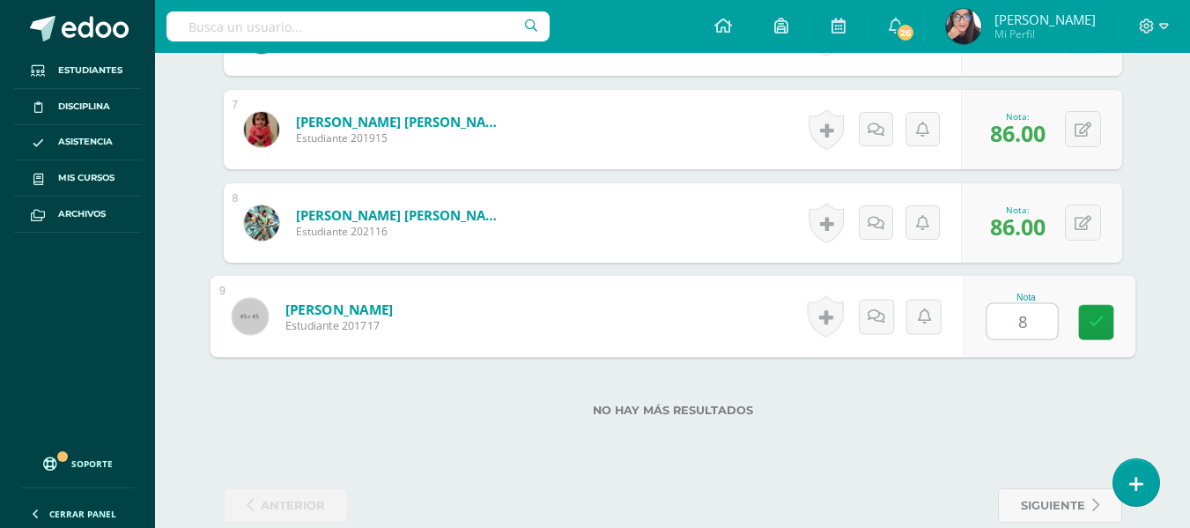
type input "86"
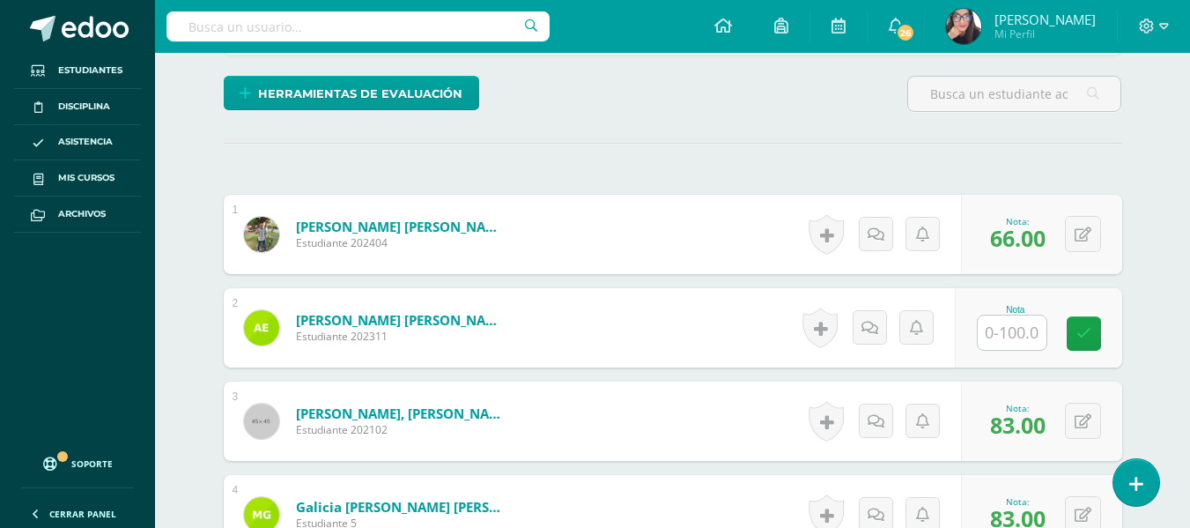
scroll to position [441, 0]
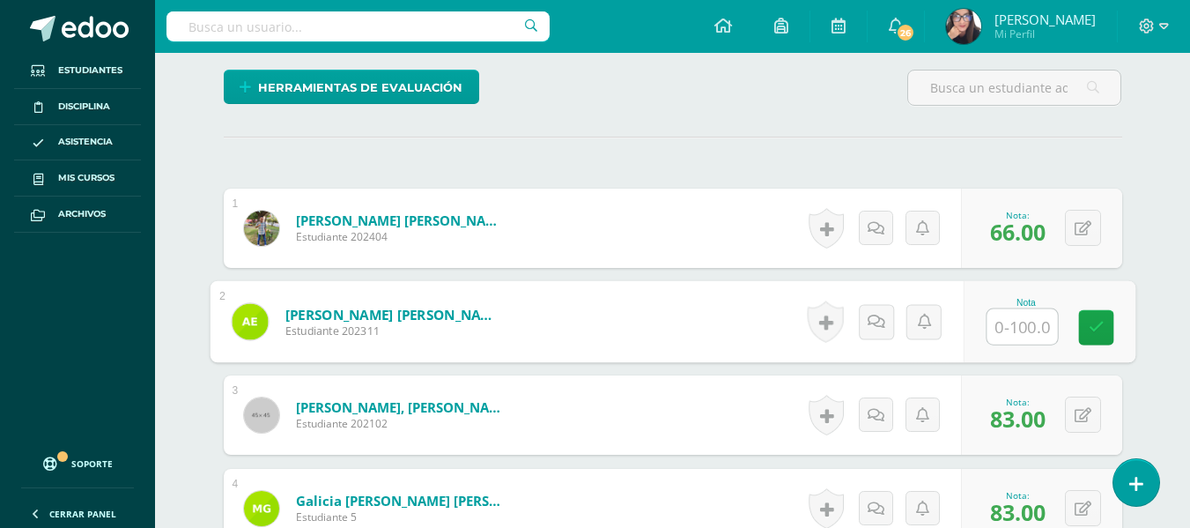
click at [1007, 327] on input "text" at bounding box center [1022, 326] width 70 height 35
type input "2"
type input "83"
click at [1097, 328] on icon at bounding box center [1096, 327] width 16 height 15
